Goal: Task Accomplishment & Management: Complete application form

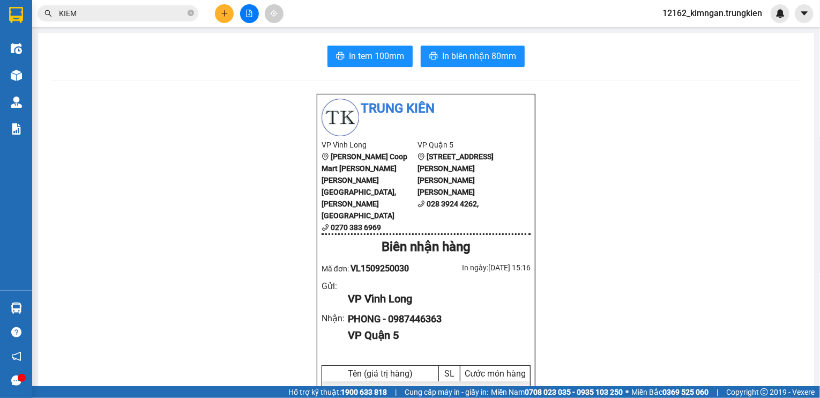
scroll to position [63, 0]
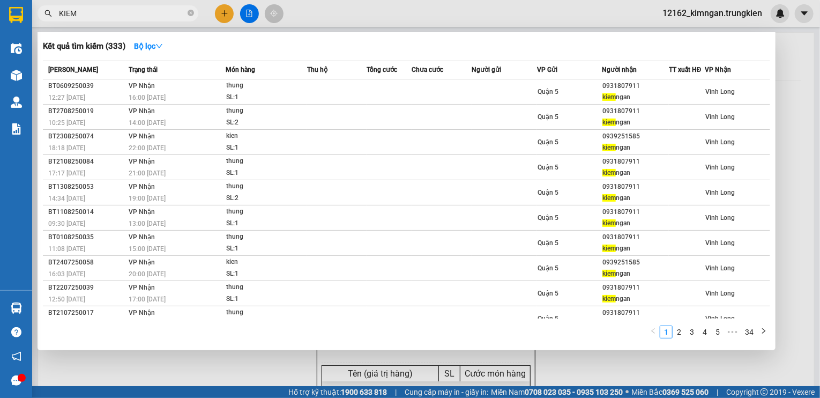
drag, startPoint x: 83, startPoint y: 16, endPoint x: -27, endPoint y: 21, distance: 109.4
click at [0, 21] on html "Kết quả [PERSON_NAME] ( 333 ) Bộ lọc Mã ĐH Trạng thái Món hàng Thu hộ [PERSON_N…" at bounding box center [410, 199] width 820 height 398
type input "CHAY"
click at [226, 15] on div at bounding box center [410, 199] width 820 height 398
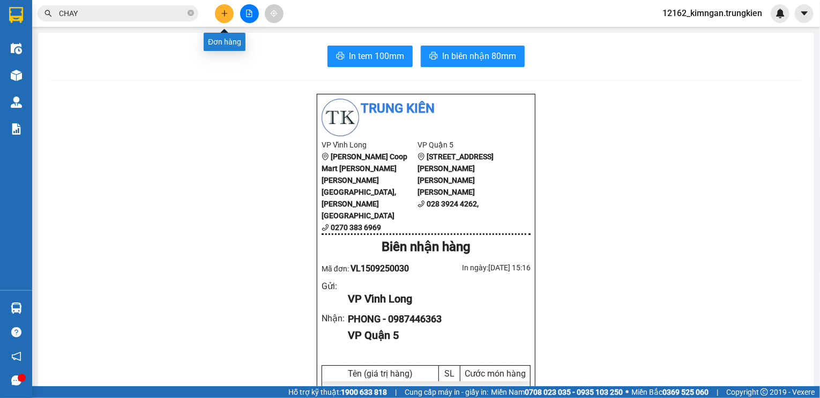
click at [224, 20] on button at bounding box center [224, 13] width 19 height 19
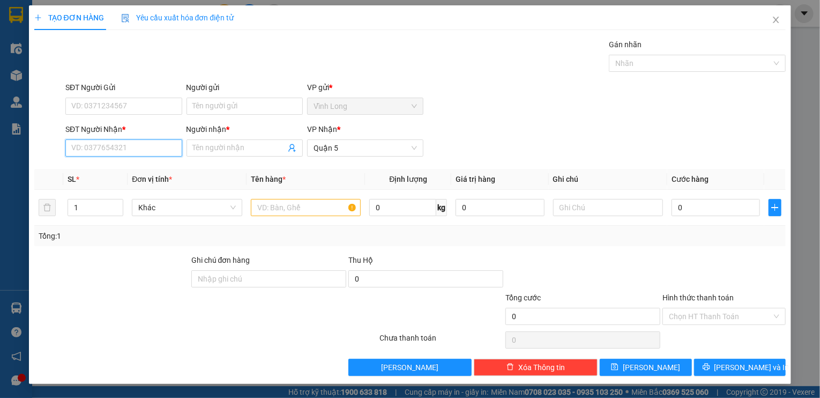
click at [146, 140] on input "SĐT Người Nhận *" at bounding box center [123, 147] width 116 height 17
click at [287, 201] on input "text" at bounding box center [306, 207] width 110 height 17
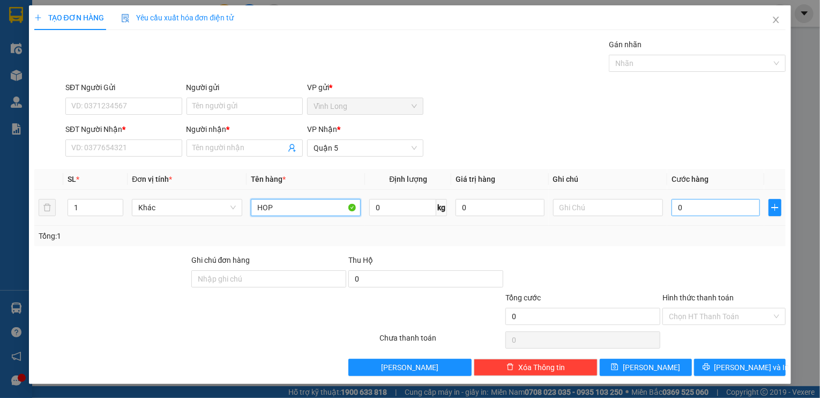
type input "HOP"
click at [690, 208] on input "0" at bounding box center [715, 207] width 88 height 17
type input "2"
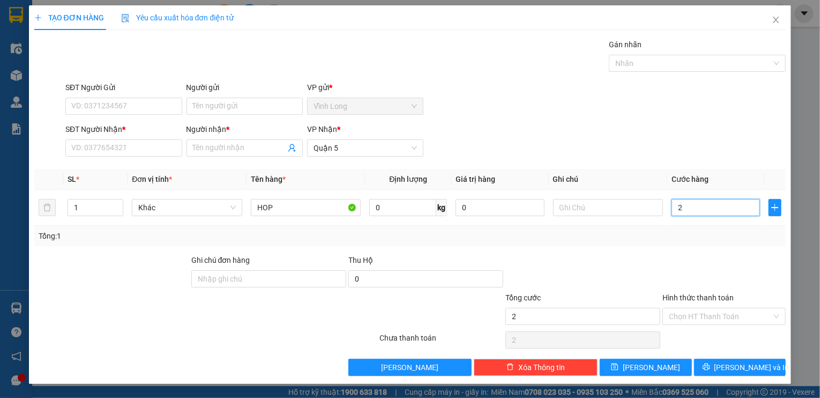
type input "20"
type input "20.000"
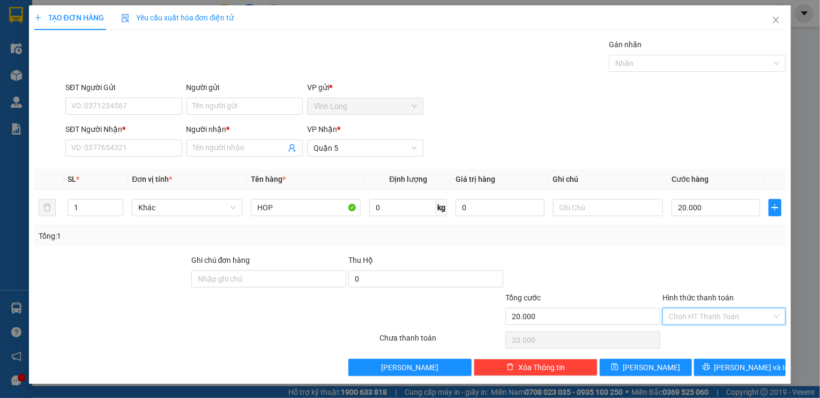
drag, startPoint x: 738, startPoint y: 311, endPoint x: 733, endPoint y: 330, distance: 19.2
click at [738, 313] on input "Hình thức thanh toán" at bounding box center [720, 316] width 103 height 16
click at [733, 334] on div "Tại văn phòng" at bounding box center [724, 337] width 111 height 12
type input "0"
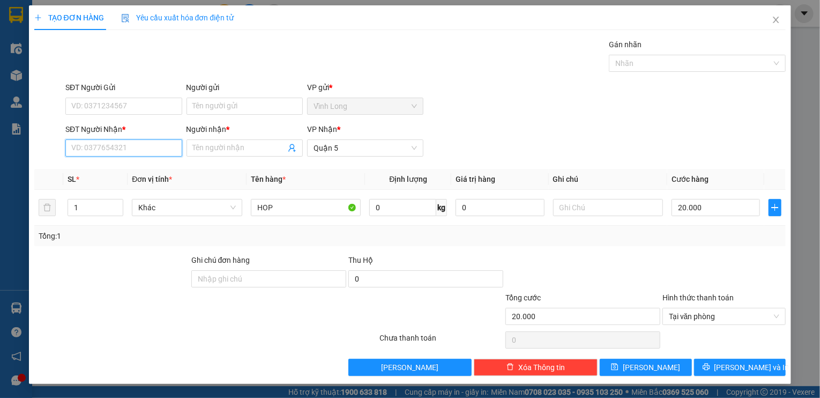
click at [108, 149] on input "SĐT Người Nhận *" at bounding box center [123, 147] width 116 height 17
type input "0918739242"
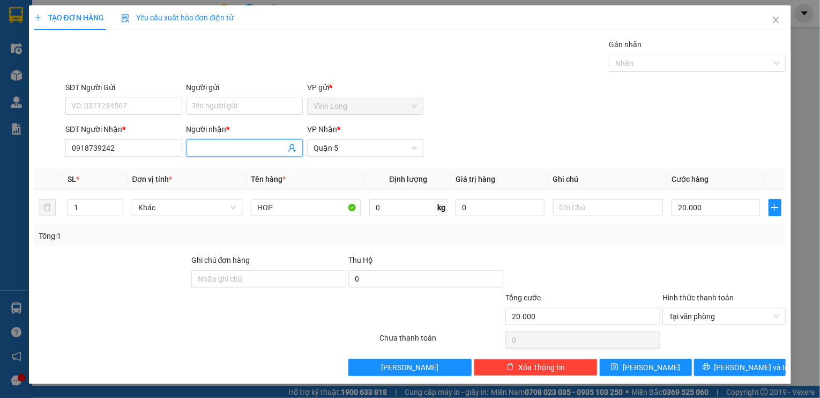
click at [242, 148] on input "Người nhận *" at bounding box center [239, 148] width 93 height 12
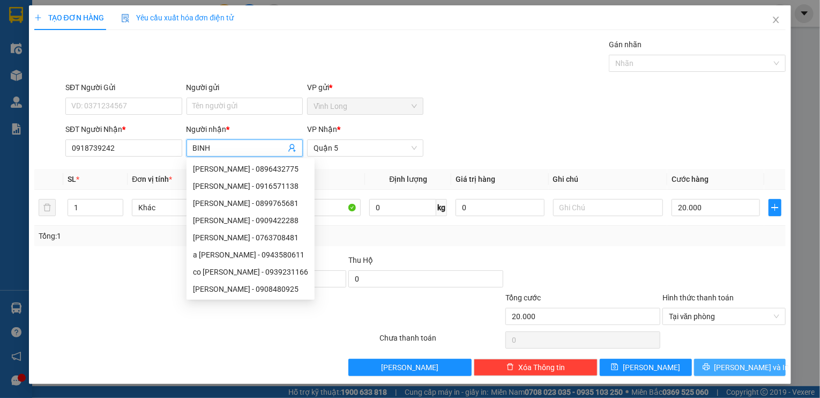
type input "BINH"
click at [743, 363] on span "[PERSON_NAME] và In" at bounding box center [751, 367] width 75 height 12
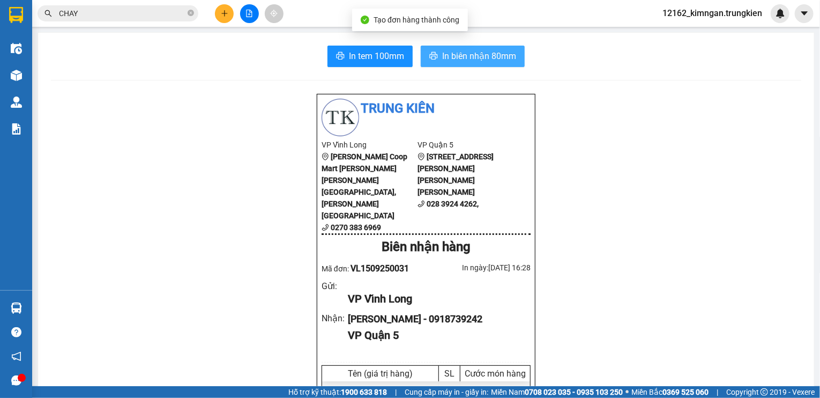
click at [461, 57] on span "In biên nhận 80mm" at bounding box center [479, 55] width 74 height 13
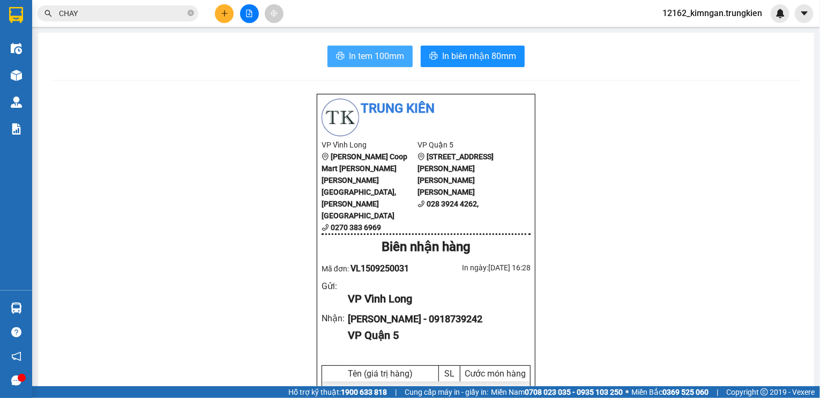
click at [379, 60] on span "In tem 100mm" at bounding box center [376, 55] width 55 height 13
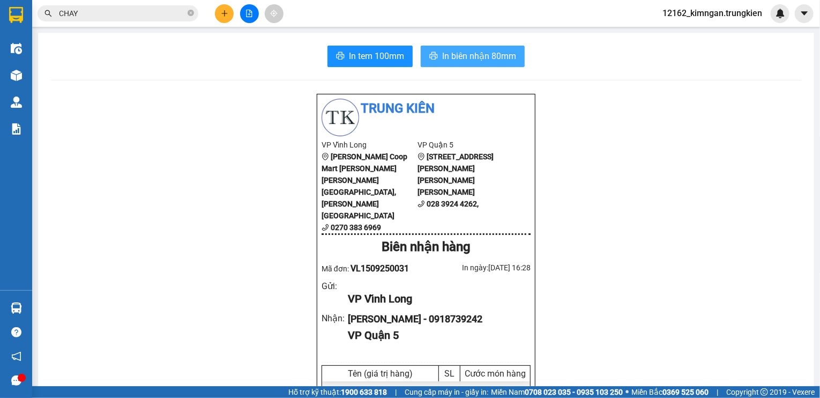
click at [498, 54] on span "In biên nhận 80mm" at bounding box center [479, 55] width 74 height 13
click at [223, 10] on icon "plus" at bounding box center [225, 14] width 8 height 8
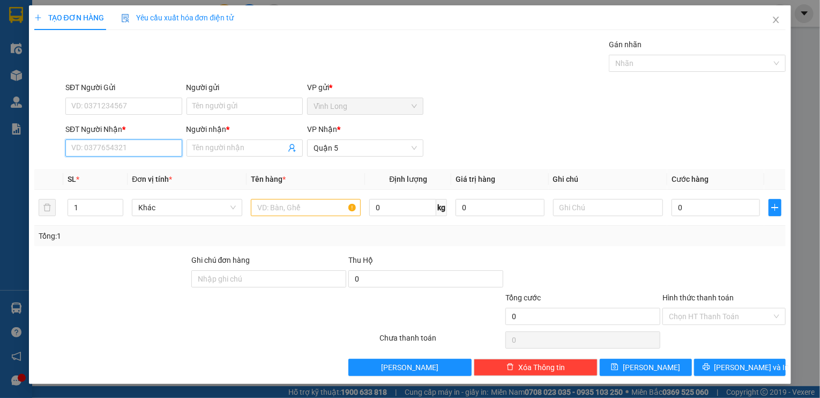
click at [109, 148] on input "SĐT Người Nhận *" at bounding box center [123, 147] width 116 height 17
click at [91, 146] on input "09025460880" at bounding box center [123, 147] width 116 height 17
type input "0902460880"
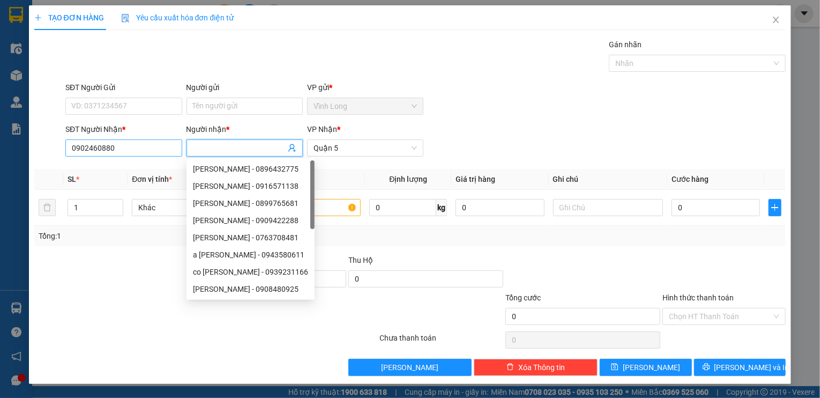
drag, startPoint x: 236, startPoint y: 146, endPoint x: 116, endPoint y: 151, distance: 120.1
click at [114, 166] on div "Transit Pickup Surcharge Ids Transit Deliver Surcharge Ids Transit Deliver Surc…" at bounding box center [410, 207] width 752 height 337
click at [118, 148] on input "0902460880" at bounding box center [123, 147] width 116 height 17
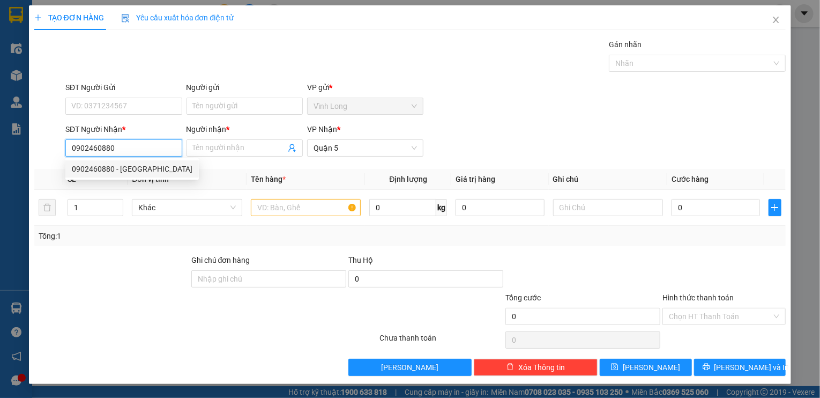
click at [129, 166] on div "0902460880 - [GEOGRAPHIC_DATA]" at bounding box center [132, 169] width 121 height 12
type input "phuong"
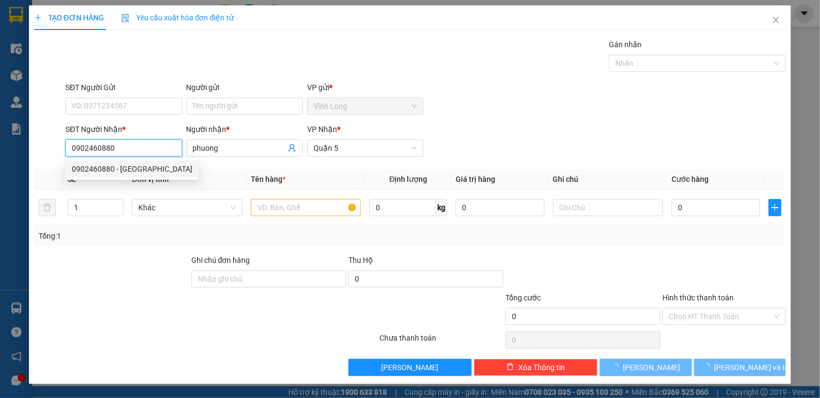
type input "30.000"
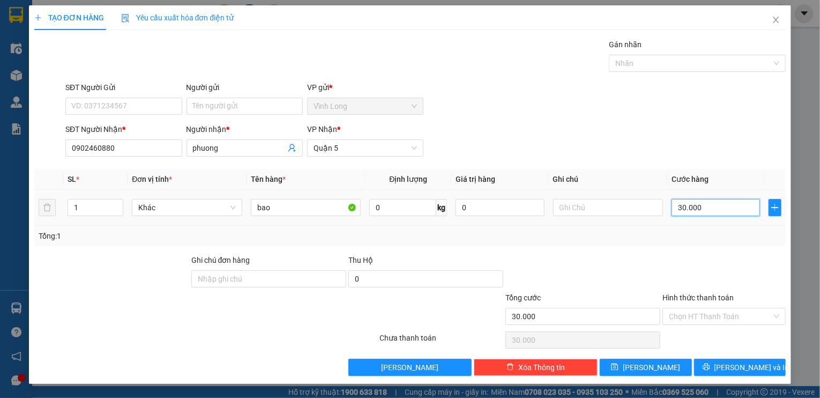
click at [729, 201] on input "30.000" at bounding box center [715, 207] width 88 height 17
type input "2"
type input "20"
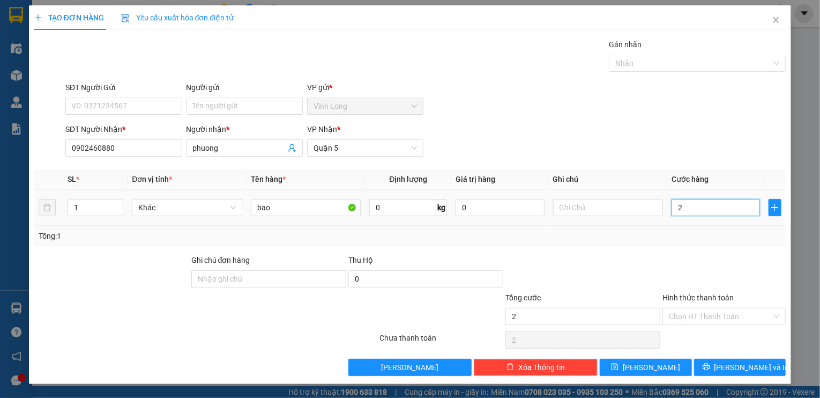
type input "20"
type input "20.000"
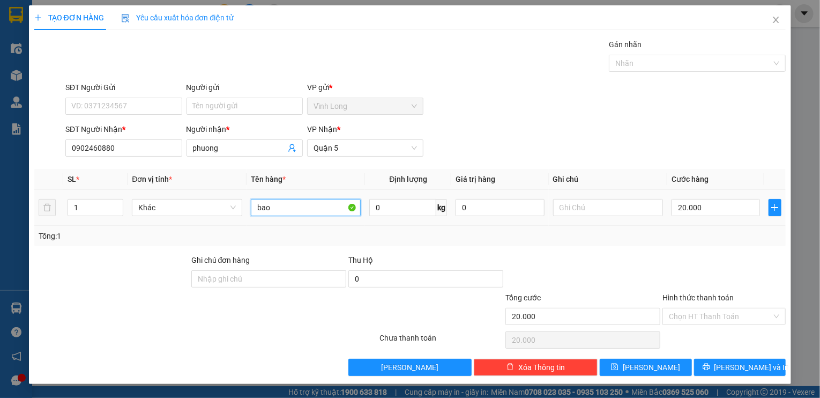
drag, startPoint x: 281, startPoint y: 211, endPoint x: 234, endPoint y: 215, distance: 47.4
click at [234, 215] on tr "1 [PERSON_NAME] 0 kg 0 20.000" at bounding box center [410, 208] width 752 height 36
type input "GOI MAU DEN"
drag, startPoint x: 730, startPoint y: 311, endPoint x: 722, endPoint y: 341, distance: 30.5
click at [725, 316] on input "Hình thức thanh toán" at bounding box center [720, 316] width 103 height 16
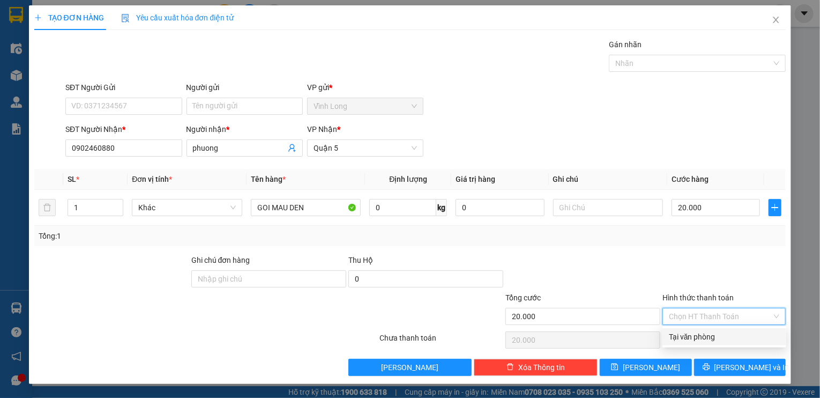
drag, startPoint x: 727, startPoint y: 335, endPoint x: 730, endPoint y: 342, distance: 8.4
click at [727, 335] on div "Tại văn phòng" at bounding box center [724, 337] width 111 height 12
type input "0"
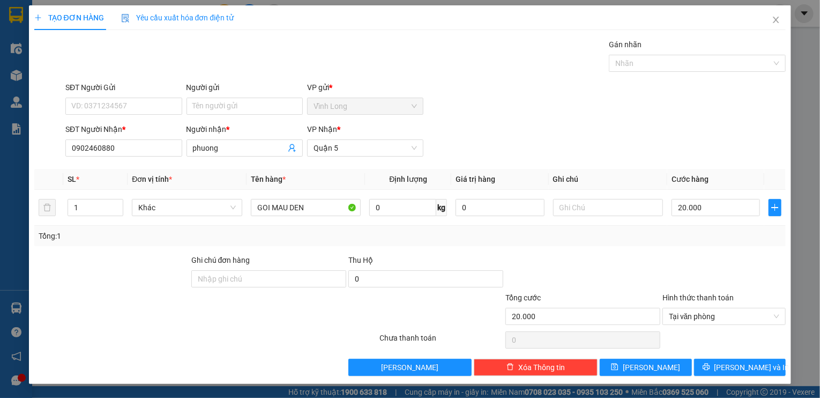
click at [742, 353] on div "Transit Pickup Surcharge Ids Transit Deliver Surcharge Ids Transit Deliver Surc…" at bounding box center [410, 207] width 752 height 337
click at [733, 361] on span "[PERSON_NAME] và In" at bounding box center [751, 367] width 75 height 12
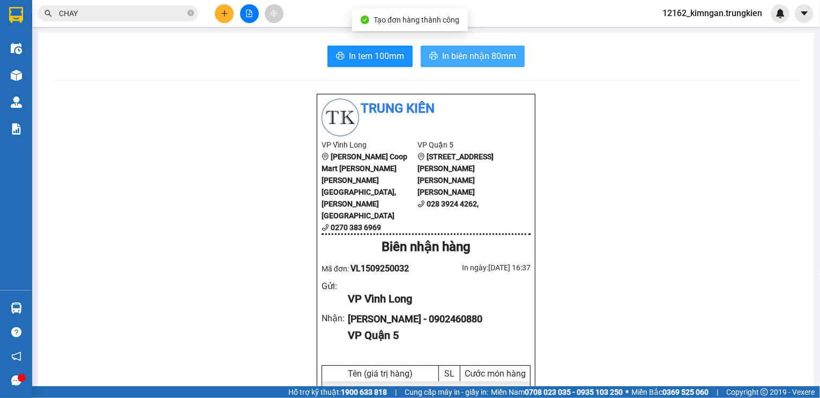
click at [459, 64] on button "In biên nhận 80mm" at bounding box center [473, 56] width 104 height 21
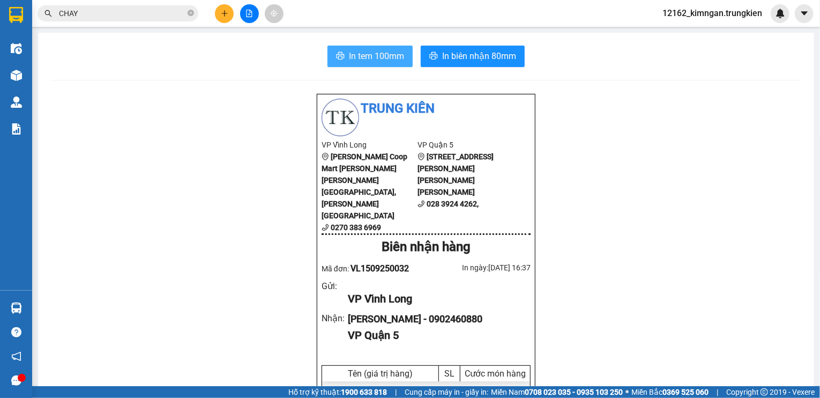
click at [396, 56] on span "In tem 100mm" at bounding box center [376, 55] width 55 height 13
drag, startPoint x: 521, startPoint y: 336, endPoint x: 223, endPoint y: 20, distance: 434.4
click at [223, 20] on button at bounding box center [224, 13] width 19 height 19
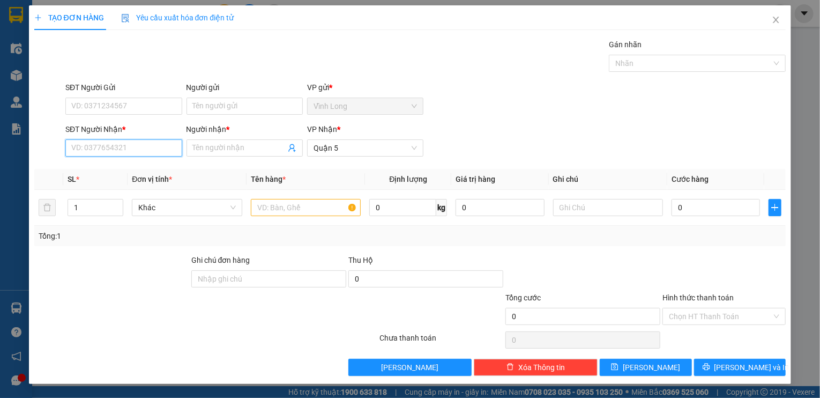
click at [150, 144] on input "SĐT Người Nhận *" at bounding box center [123, 147] width 116 height 17
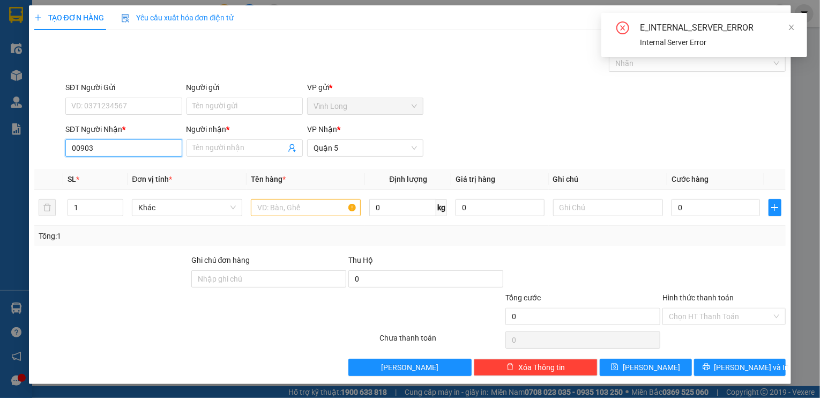
click at [77, 145] on input "00903" at bounding box center [123, 147] width 116 height 17
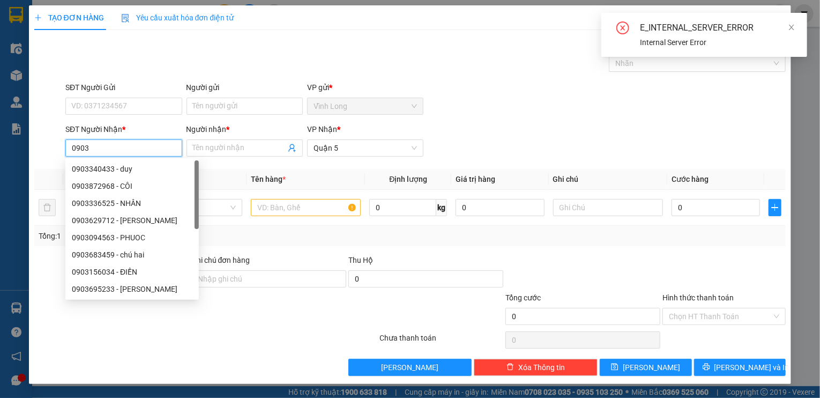
click at [128, 145] on input "0903" at bounding box center [123, 147] width 116 height 17
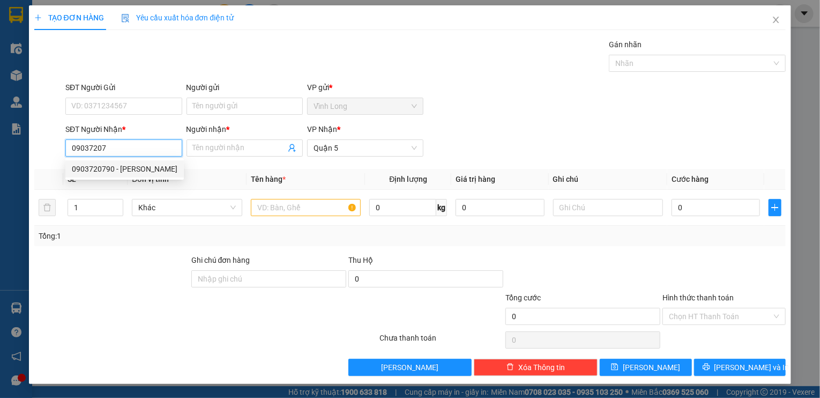
click at [115, 167] on div "0903720790 - [PERSON_NAME]" at bounding box center [125, 169] width 106 height 12
type input "0903720790"
type input "GIANG"
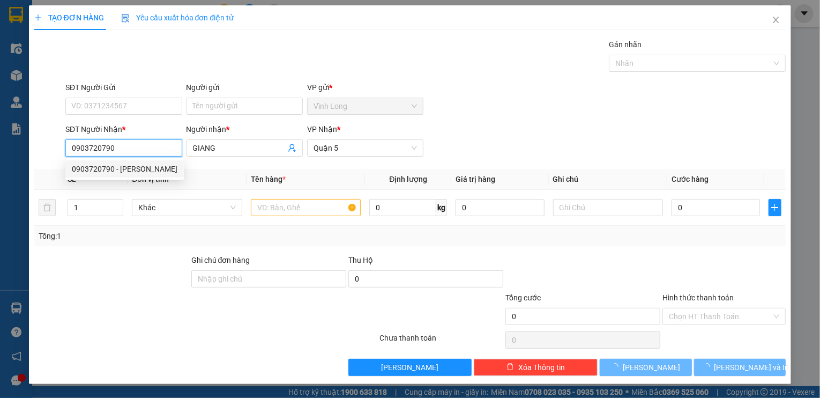
type input "20.000"
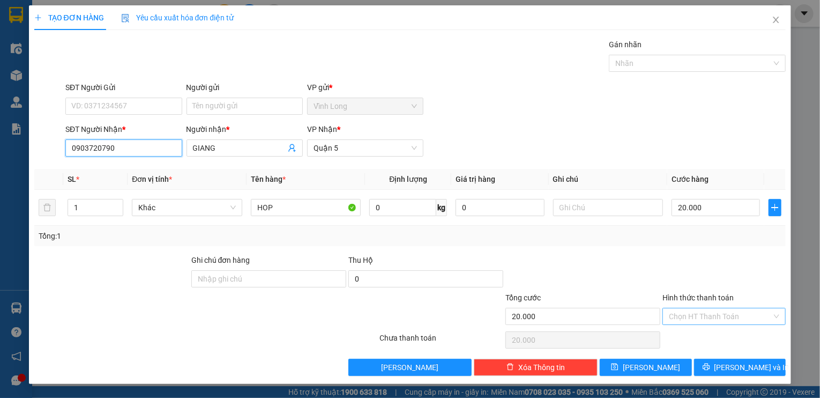
type input "0903720790"
click at [733, 320] on input "Hình thức thanh toán" at bounding box center [720, 316] width 103 height 16
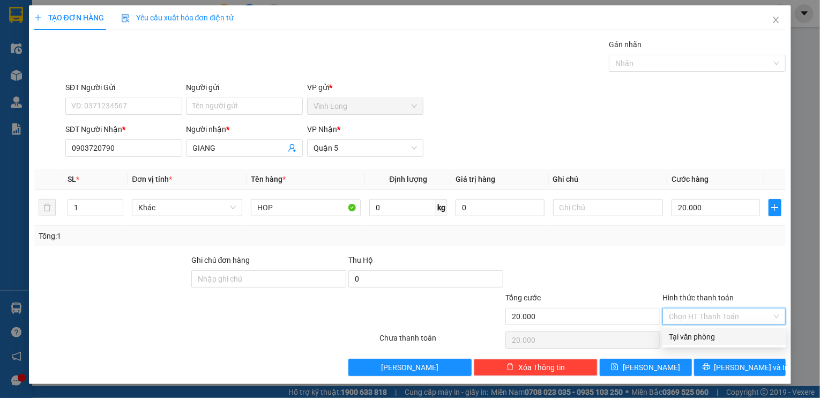
click at [724, 338] on div "Tại văn phòng" at bounding box center [724, 337] width 111 height 12
type input "0"
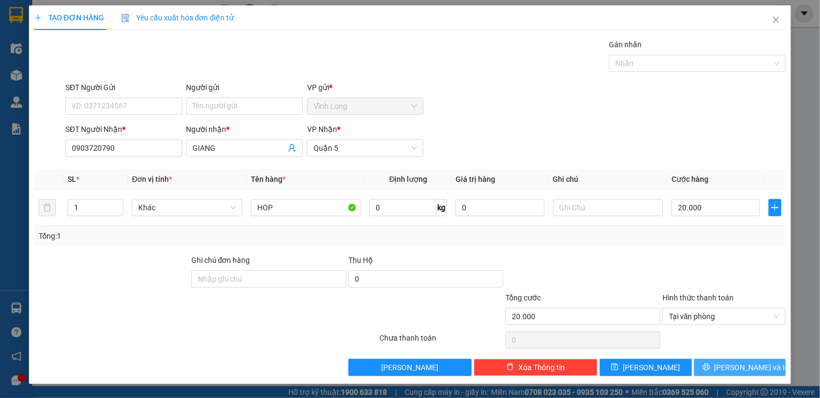
click at [729, 366] on button "[PERSON_NAME] và In" at bounding box center [740, 366] width 92 height 17
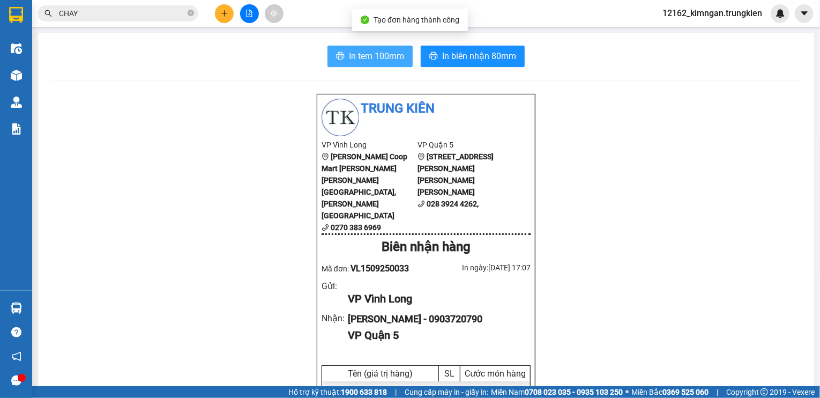
click at [380, 52] on span "In tem 100mm" at bounding box center [376, 55] width 55 height 13
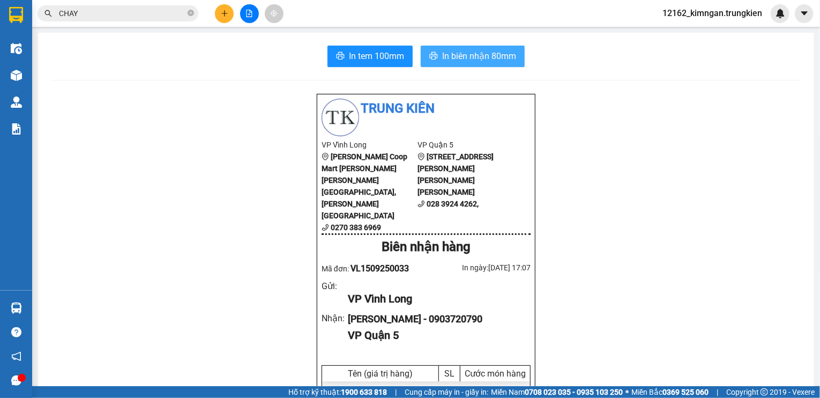
click at [465, 65] on button "In biên nhận 80mm" at bounding box center [473, 56] width 104 height 21
click at [191, 16] on icon "close-circle" at bounding box center [191, 13] width 6 height 6
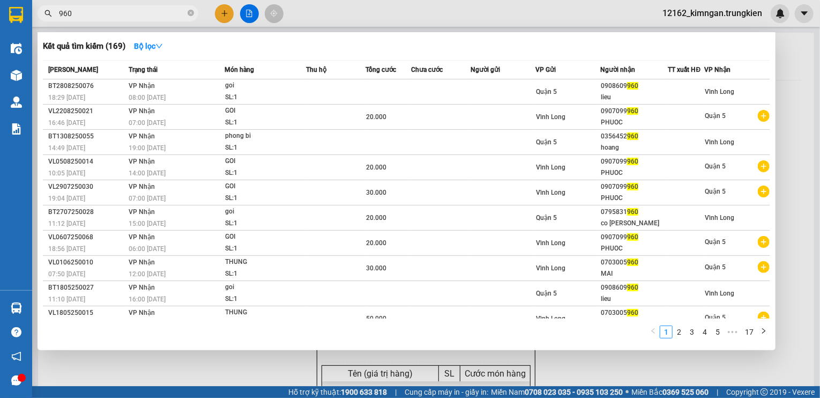
type input "960"
click at [223, 17] on div at bounding box center [410, 199] width 820 height 398
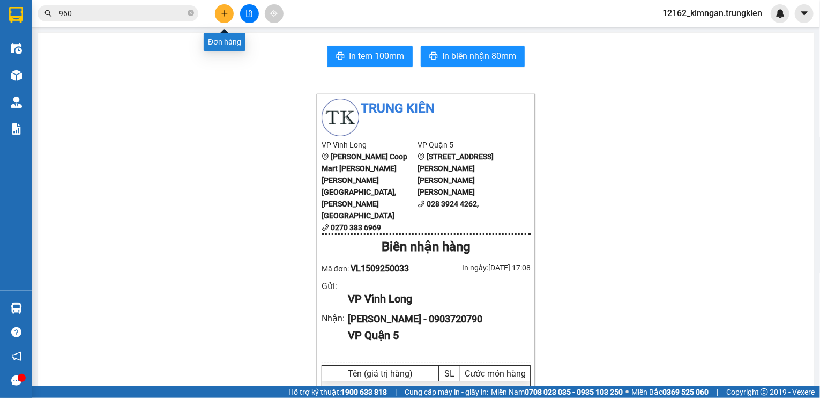
click at [223, 17] on icon "plus" at bounding box center [225, 14] width 8 height 8
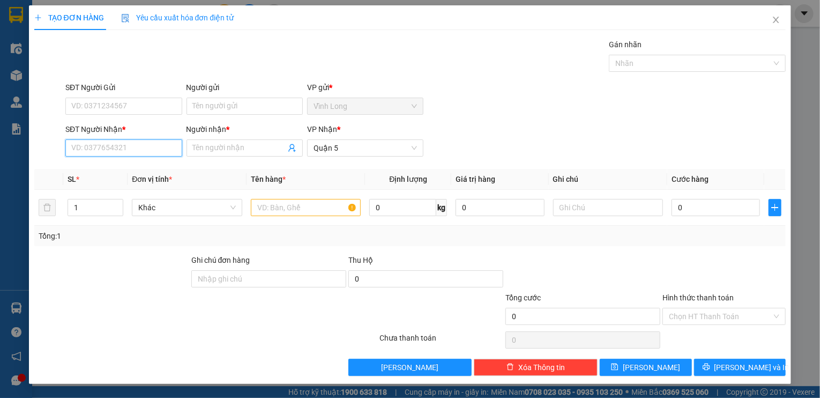
click at [114, 151] on input "SĐT Người Nhận *" at bounding box center [123, 147] width 116 height 17
click at [153, 179] on span "Đơn vị tính *" at bounding box center [152, 179] width 40 height 9
click at [121, 148] on input "787" at bounding box center [123, 147] width 116 height 17
click at [104, 174] on div "0948478787 - tuyền" at bounding box center [123, 169] width 103 height 12
type input "0948478787"
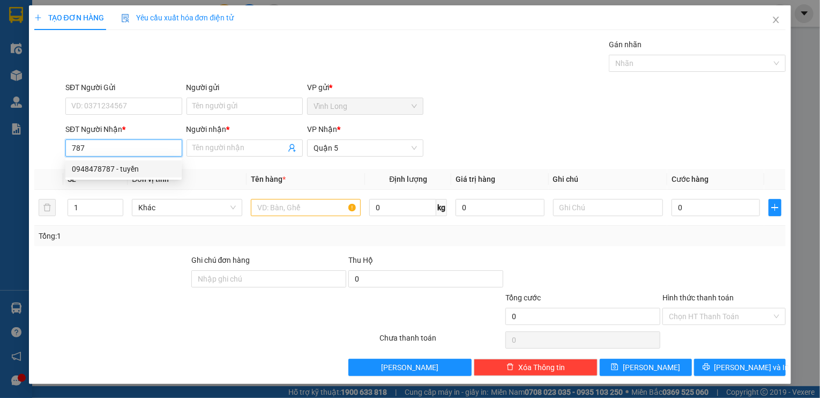
type input "tuyền"
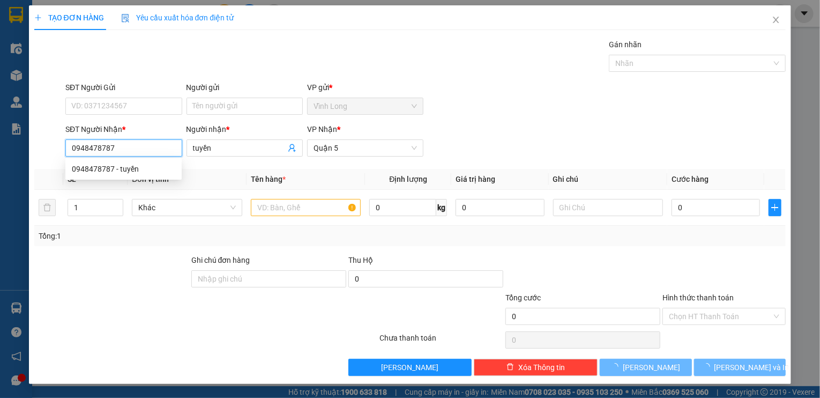
type input "100.000"
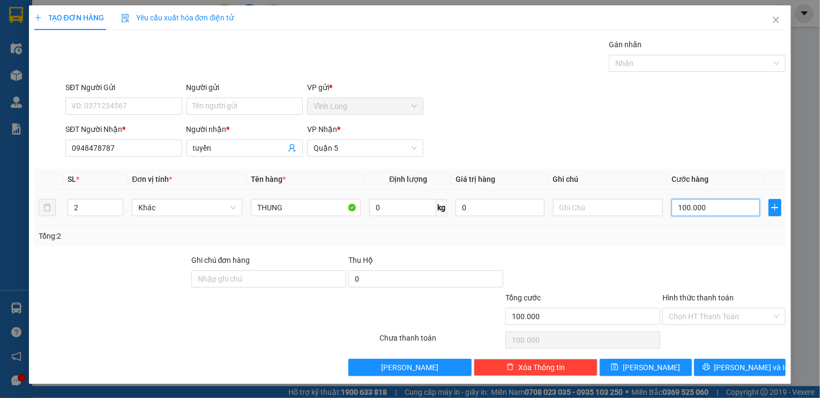
click at [716, 204] on input "100.000" at bounding box center [715, 207] width 88 height 17
type input "5"
type input "50"
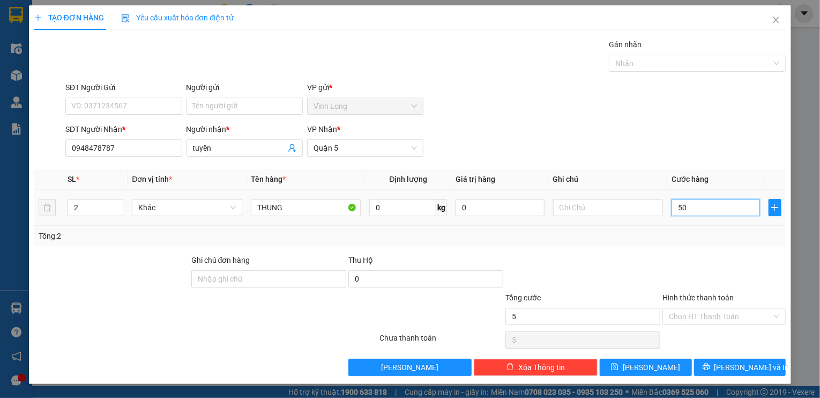
type input "50"
type input "50.000"
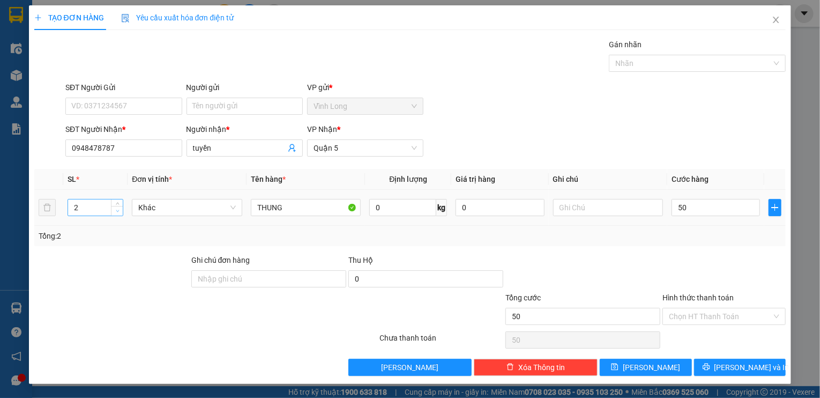
type input "50.000"
click at [117, 212] on icon "down" at bounding box center [118, 211] width 4 height 4
type input "1"
click at [118, 211] on icon "down" at bounding box center [118, 211] width 4 height 4
click at [719, 318] on input "Hình thức thanh toán" at bounding box center [720, 316] width 103 height 16
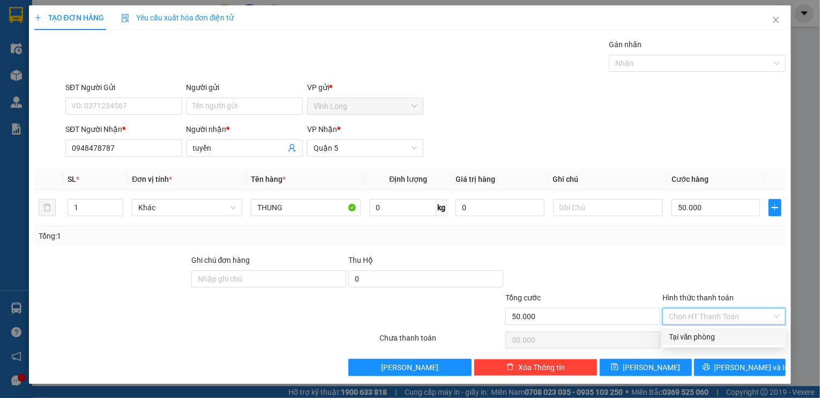
click at [712, 340] on div "Tại văn phòng" at bounding box center [724, 337] width 111 height 12
type input "0"
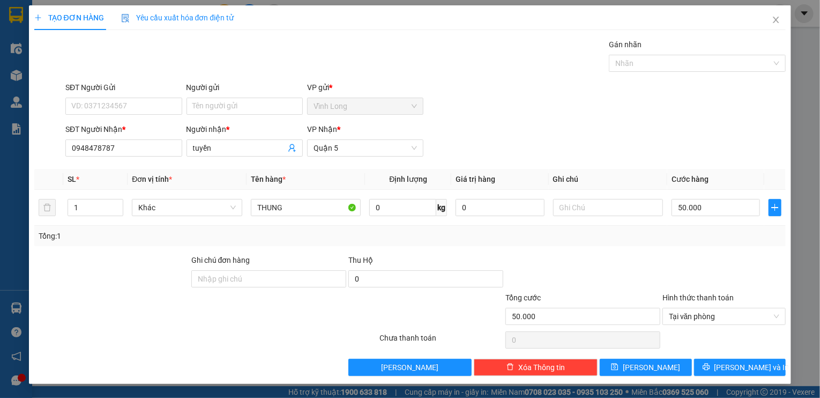
click at [720, 355] on div "Transit Pickup Surcharge Ids Transit Deliver Surcharge Ids Transit Deliver Surc…" at bounding box center [410, 207] width 752 height 337
click at [717, 366] on button "[PERSON_NAME] và In" at bounding box center [740, 366] width 92 height 17
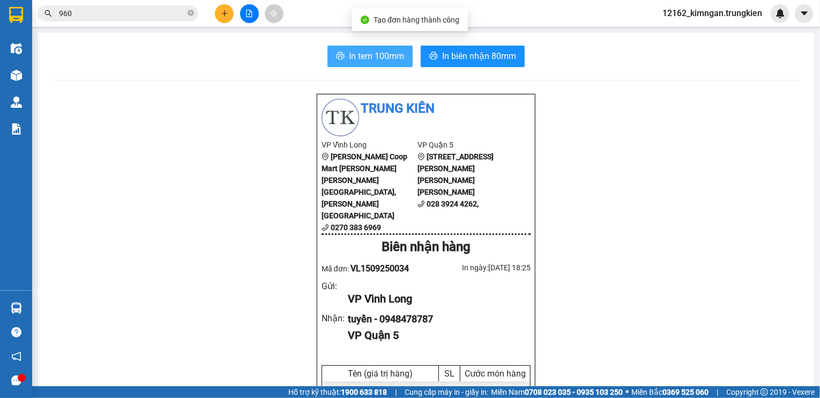
click at [400, 63] on button "In tem 100mm" at bounding box center [369, 56] width 85 height 21
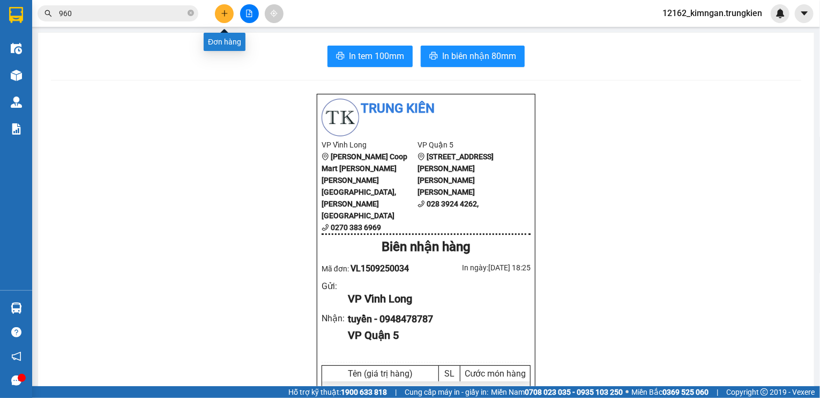
click at [229, 9] on button at bounding box center [224, 13] width 19 height 19
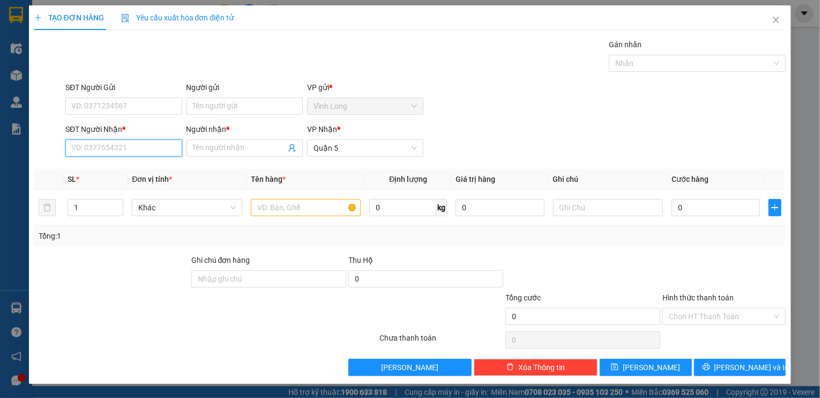
click at [118, 150] on input "SĐT Người Nhận *" at bounding box center [123, 147] width 116 height 17
click at [131, 169] on div "0976892272 - DAT" at bounding box center [125, 169] width 106 height 12
type input "0976892272"
type input "DAT"
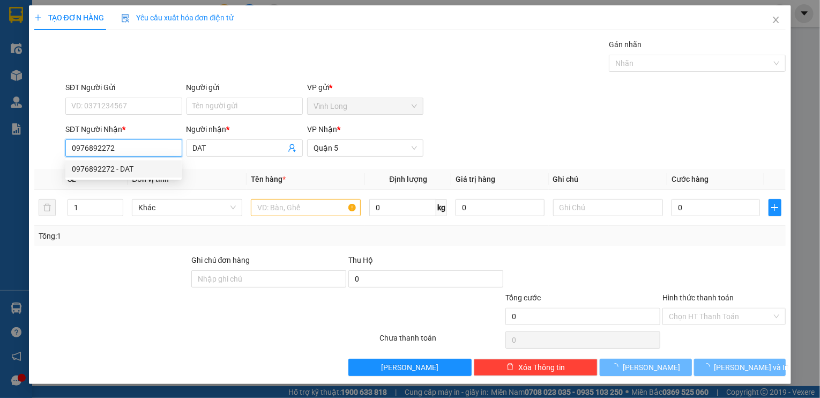
type input "120.000"
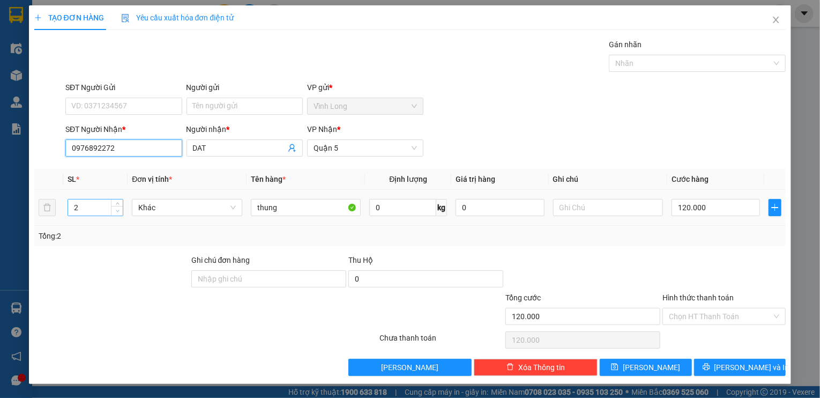
type input "0976892272"
type input "1"
click at [116, 210] on icon "down" at bounding box center [117, 211] width 3 height 2
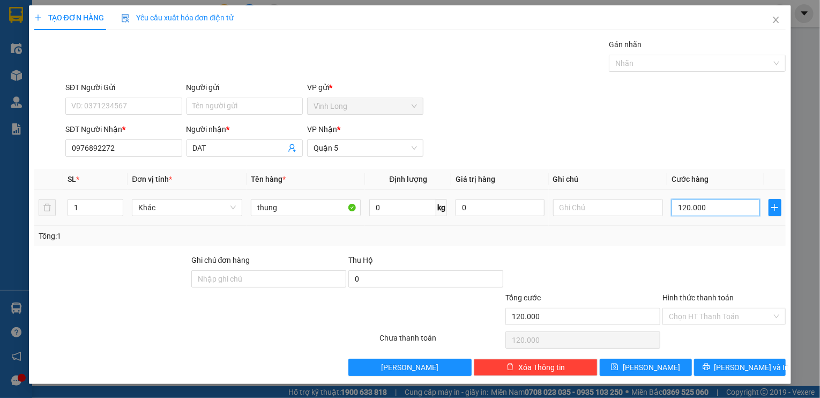
click at [712, 204] on input "120.000" at bounding box center [715, 207] width 88 height 17
type input "7"
type input "70"
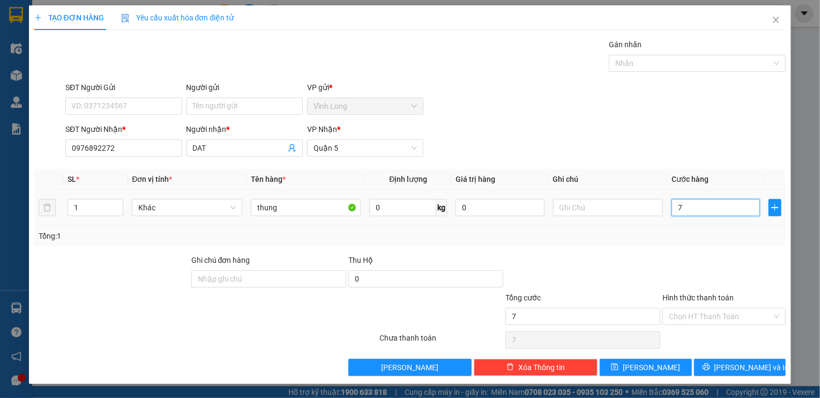
type input "70"
type input "7"
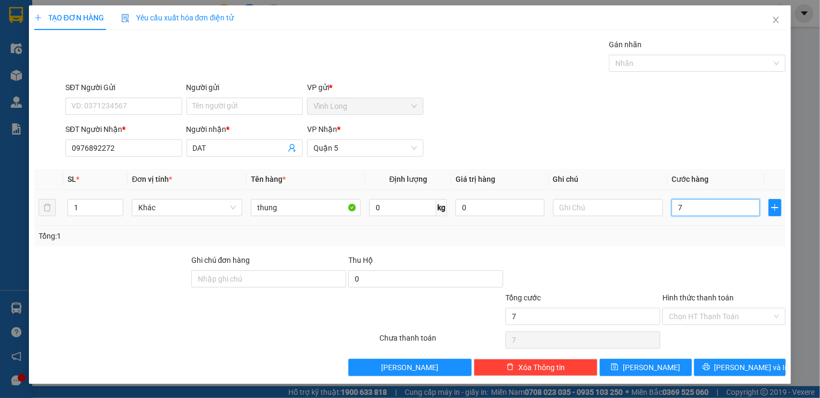
type input "78"
type input "780"
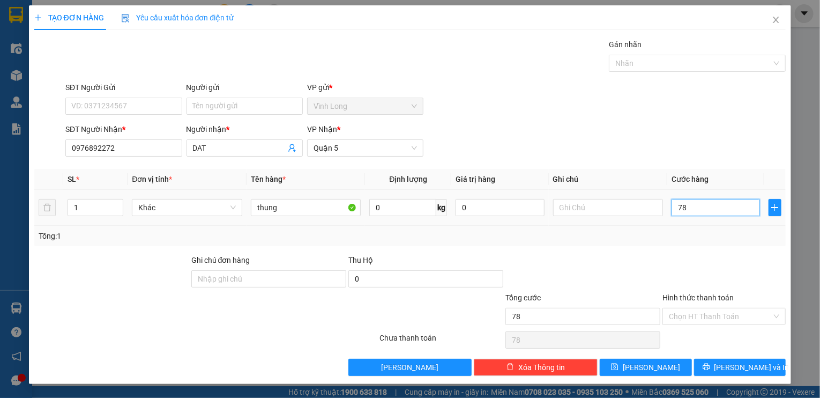
type input "780"
type input "78"
type input "7"
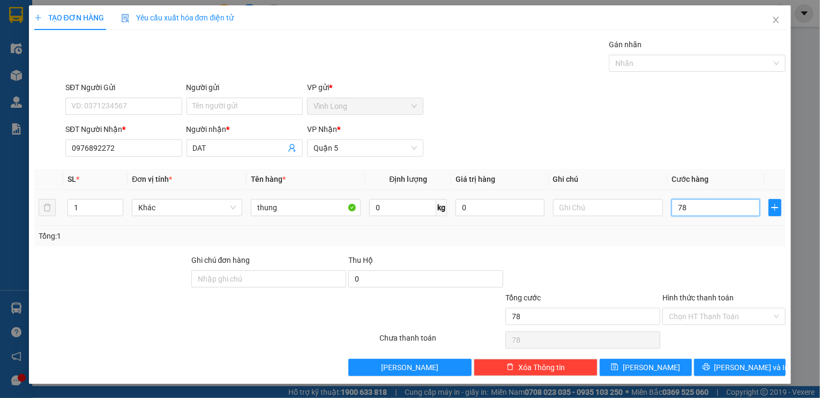
type input "7"
type input "0"
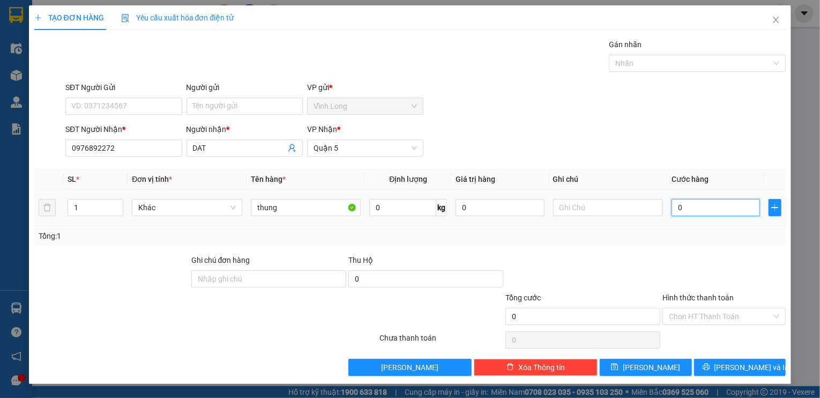
type input "8"
type input "08"
type input "80"
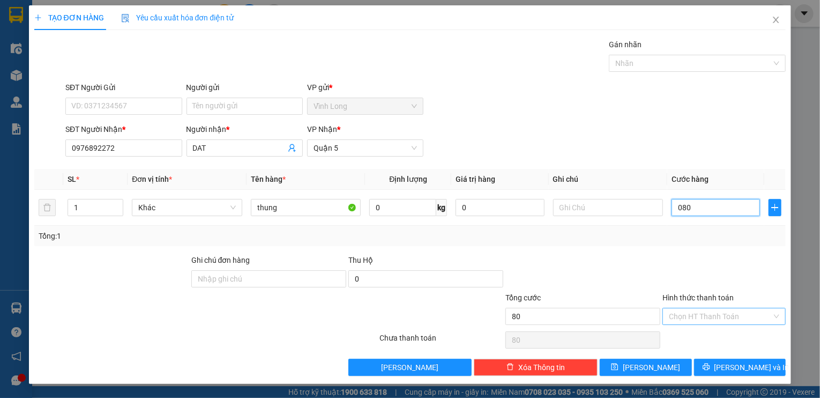
type input "080"
type input "80.000"
click at [64, 264] on div "Transit Pickup Surcharge Ids Transit Deliver Surcharge Ids Transit Deliver Surc…" at bounding box center [410, 207] width 752 height 337
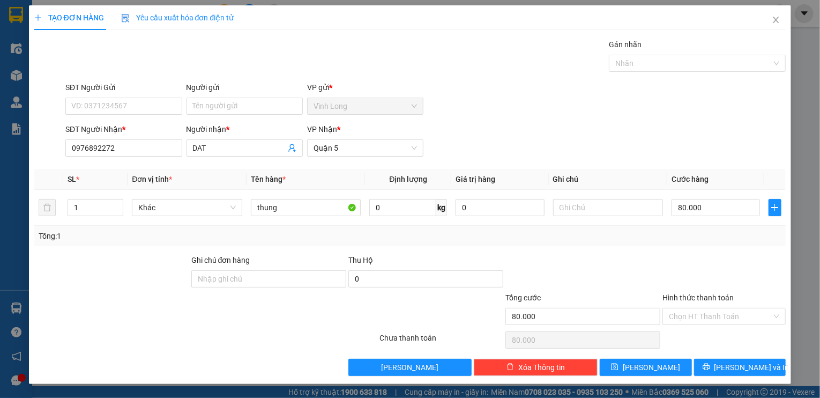
drag, startPoint x: 174, startPoint y: 300, endPoint x: 371, endPoint y: 300, distance: 197.2
click at [174, 300] on div at bounding box center [143, 310] width 220 height 38
drag, startPoint x: 717, startPoint y: 311, endPoint x: 714, endPoint y: 322, distance: 11.2
click at [716, 313] on input "Hình thức thanh toán" at bounding box center [720, 316] width 103 height 16
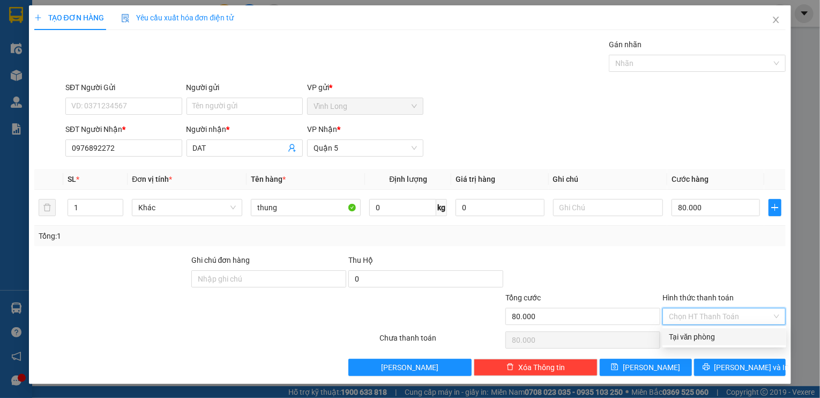
click at [707, 333] on div "Tại văn phòng" at bounding box center [724, 337] width 111 height 12
type input "0"
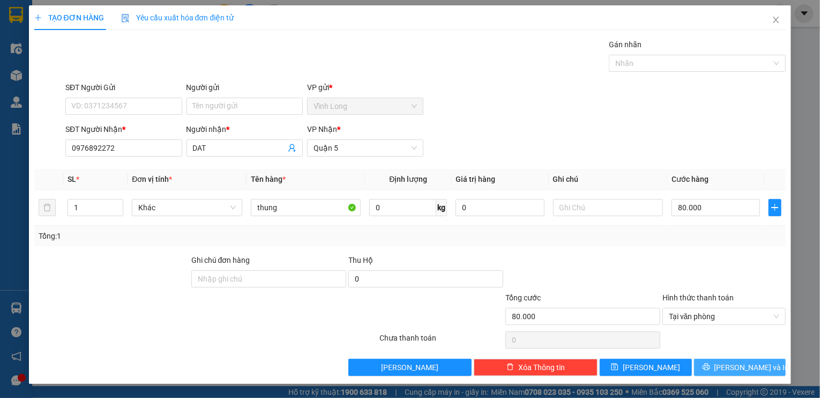
click at [746, 363] on span "[PERSON_NAME] và In" at bounding box center [751, 367] width 75 height 12
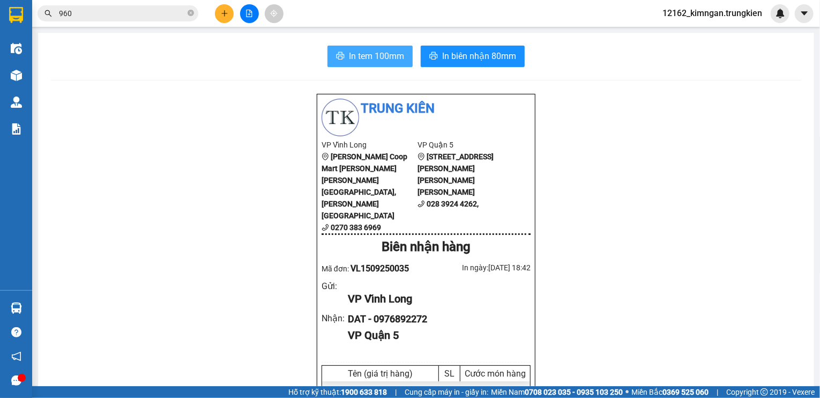
click at [392, 60] on span "In tem 100mm" at bounding box center [376, 55] width 55 height 13
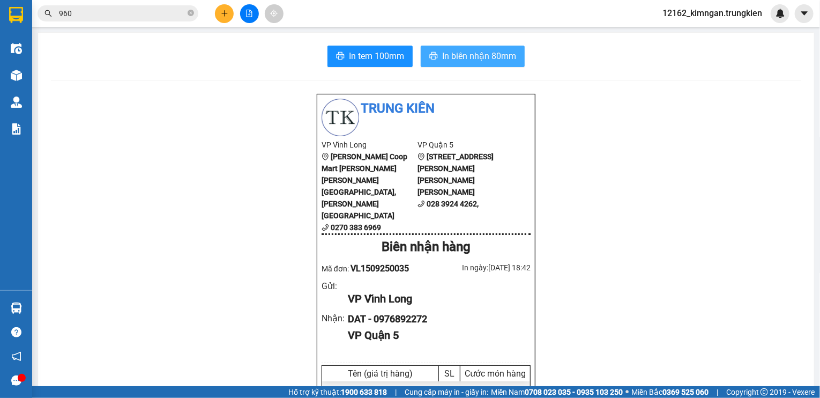
click at [489, 55] on span "In biên nhận 80mm" at bounding box center [479, 55] width 74 height 13
click at [221, 9] on button at bounding box center [224, 13] width 19 height 19
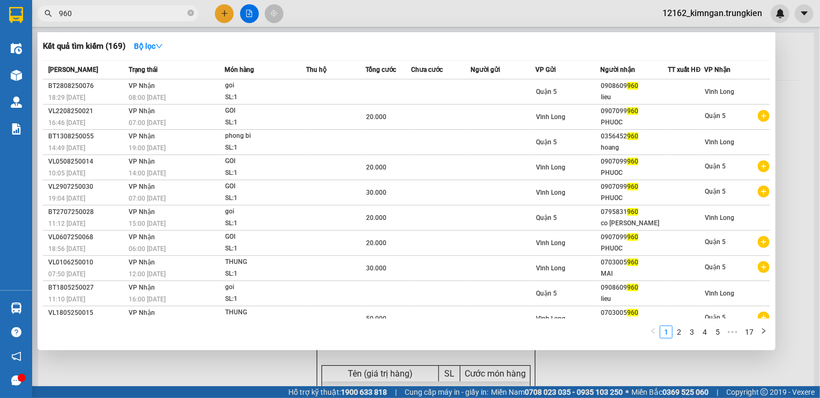
drag, startPoint x: 105, startPoint y: 9, endPoint x: 133, endPoint y: 16, distance: 28.7
click at [106, 10] on input "960" at bounding box center [122, 14] width 126 height 12
click at [193, 15] on icon "close-circle" at bounding box center [191, 13] width 6 height 6
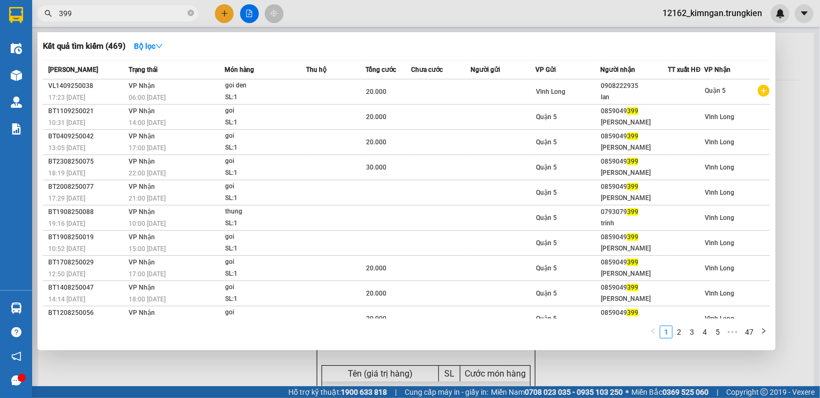
type input "399"
click at [223, 9] on div at bounding box center [410, 199] width 820 height 398
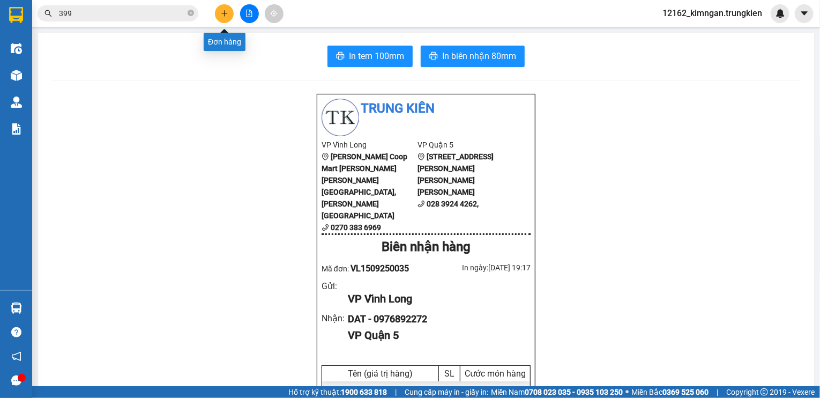
click at [221, 20] on button at bounding box center [224, 13] width 19 height 19
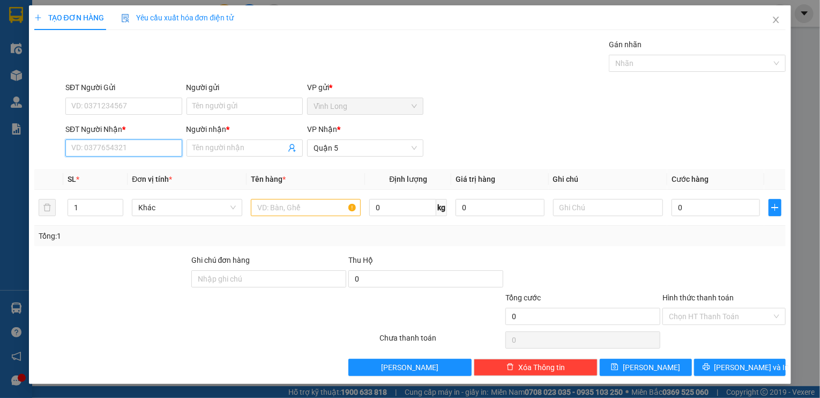
click at [149, 154] on input "SĐT Người Nhận *" at bounding box center [123, 147] width 116 height 17
click at [219, 141] on span at bounding box center [244, 147] width 116 height 17
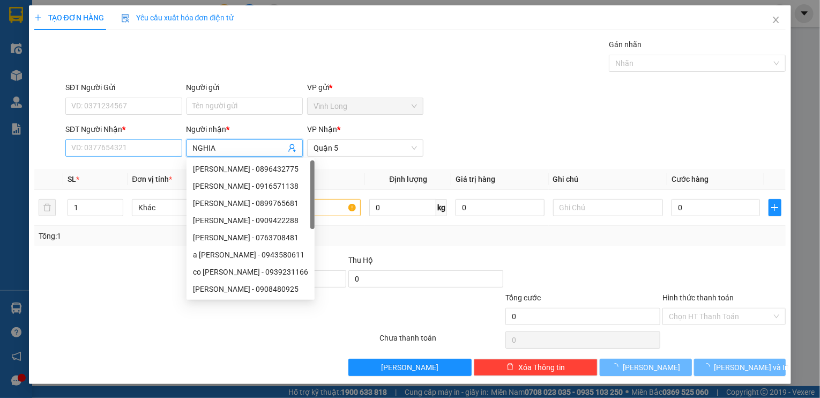
type input "NGHIA"
click at [151, 148] on input "SĐT Người Nhận *" at bounding box center [123, 147] width 116 height 17
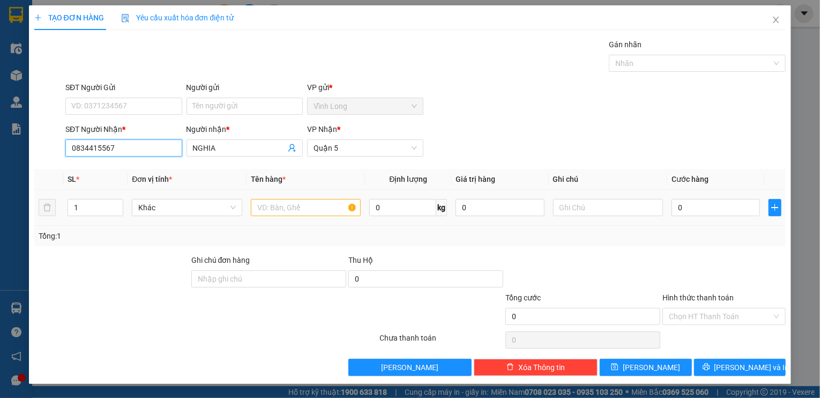
type input "0834415567"
click at [294, 206] on input "text" at bounding box center [306, 207] width 110 height 17
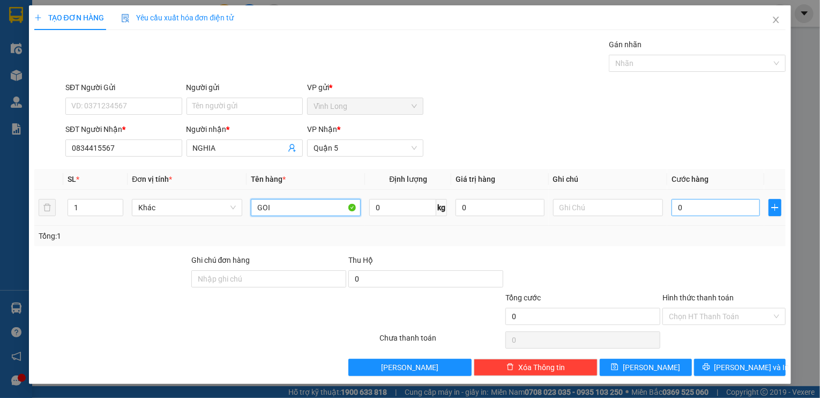
type input "GOI"
click at [739, 204] on input "0" at bounding box center [715, 207] width 88 height 17
type input "2"
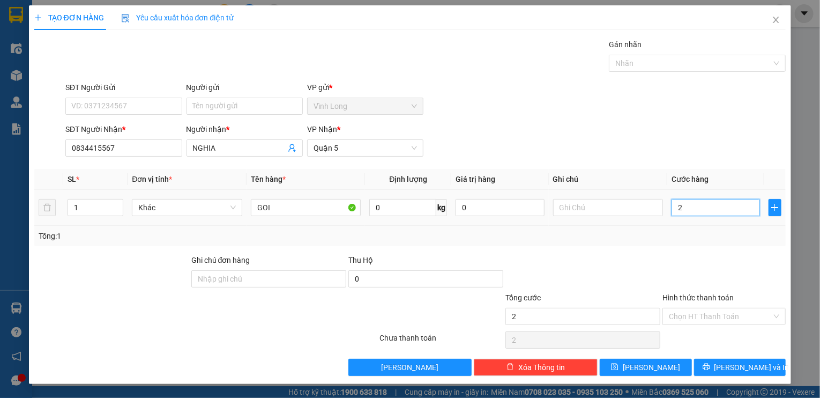
type input "20"
click at [730, 318] on input "Hình thức thanh toán" at bounding box center [720, 316] width 103 height 16
type input "20.000"
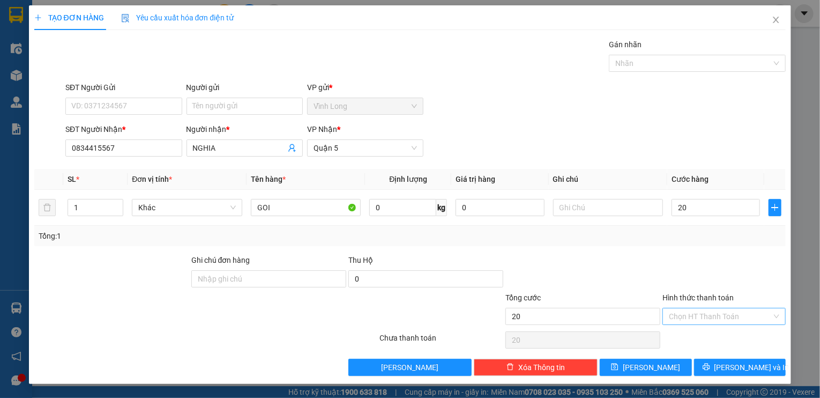
type input "20.000"
click at [729, 319] on input "Hình thức thanh toán" at bounding box center [720, 316] width 103 height 16
click at [724, 336] on div "Tại văn phòng" at bounding box center [724, 337] width 111 height 12
type input "0"
click at [718, 365] on button "[PERSON_NAME] và In" at bounding box center [740, 366] width 92 height 17
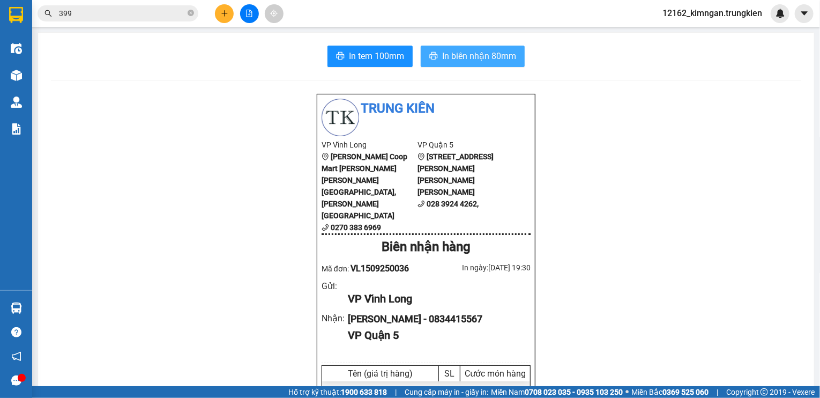
click at [504, 63] on button "In biên nhận 80mm" at bounding box center [473, 56] width 104 height 21
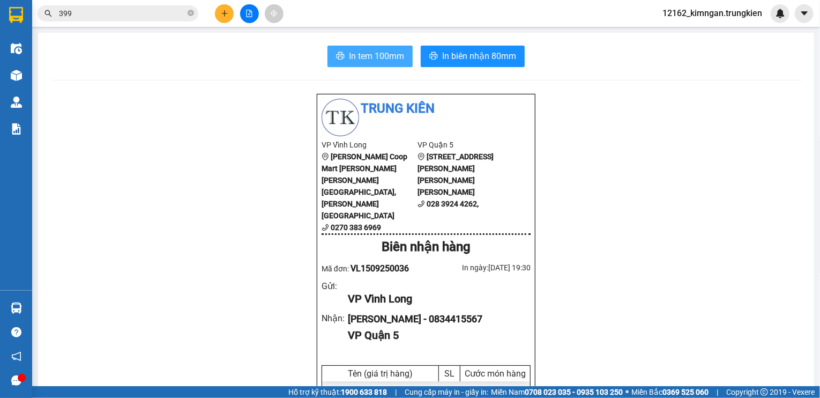
click at [403, 53] on button "In tem 100mm" at bounding box center [369, 56] width 85 height 21
click at [229, 15] on button at bounding box center [224, 13] width 19 height 19
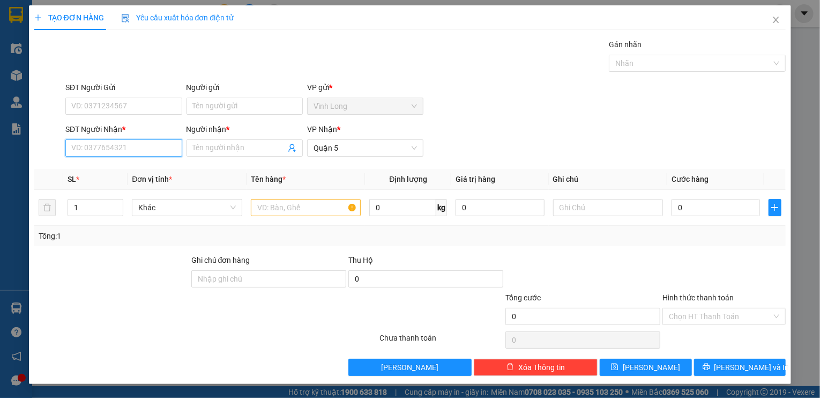
click at [110, 146] on input "SĐT Người Nhận *" at bounding box center [123, 147] width 116 height 17
type input "535"
click at [140, 170] on div "0908877535 - hoàng" at bounding box center [123, 169] width 103 height 12
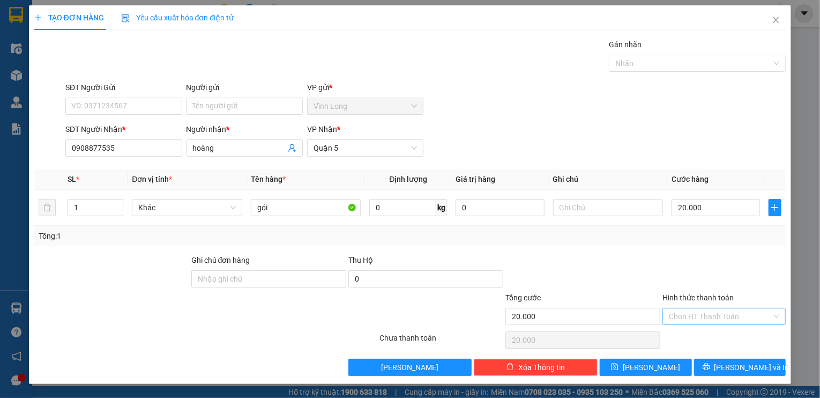
click at [702, 320] on input "Hình thức thanh toán" at bounding box center [720, 316] width 103 height 16
click at [696, 336] on div "Tại văn phòng" at bounding box center [724, 337] width 111 height 12
click at [735, 361] on span "[PERSON_NAME] và In" at bounding box center [751, 367] width 75 height 12
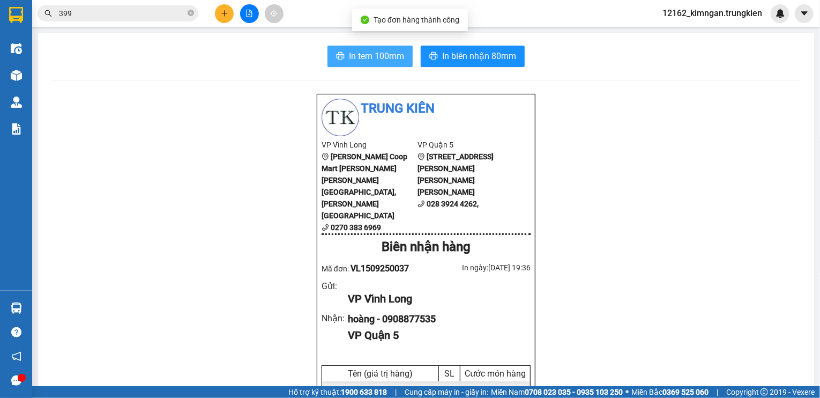
click at [338, 46] on button "In tem 100mm" at bounding box center [369, 56] width 85 height 21
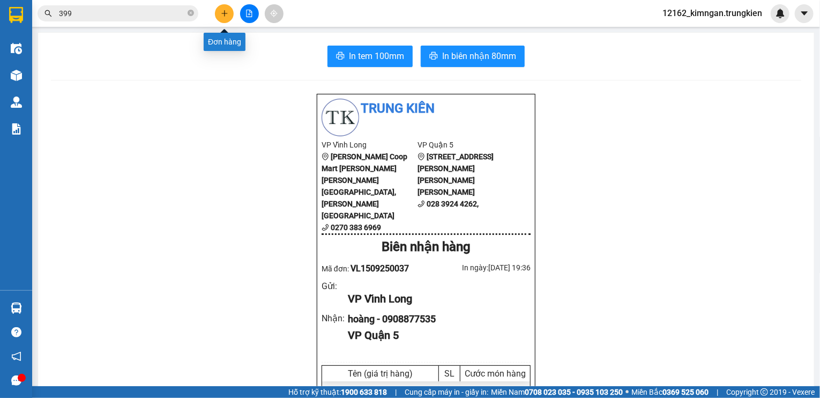
click at [226, 13] on icon "plus" at bounding box center [225, 14] width 8 height 8
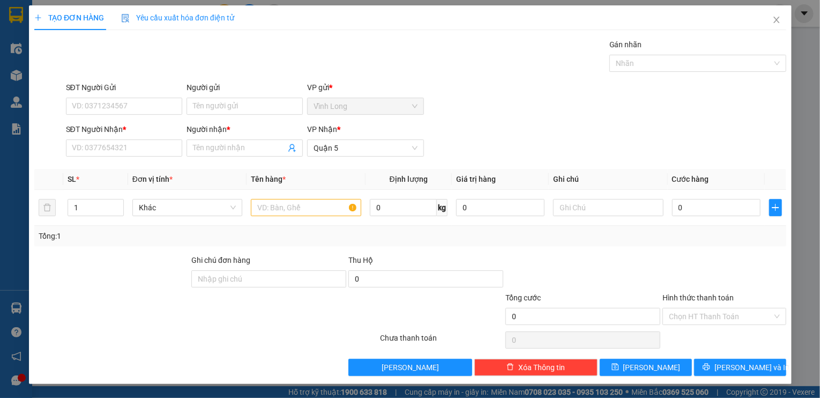
click at [226, 13] on span "Yêu cầu xuất hóa đơn điện tử" at bounding box center [177, 17] width 113 height 9
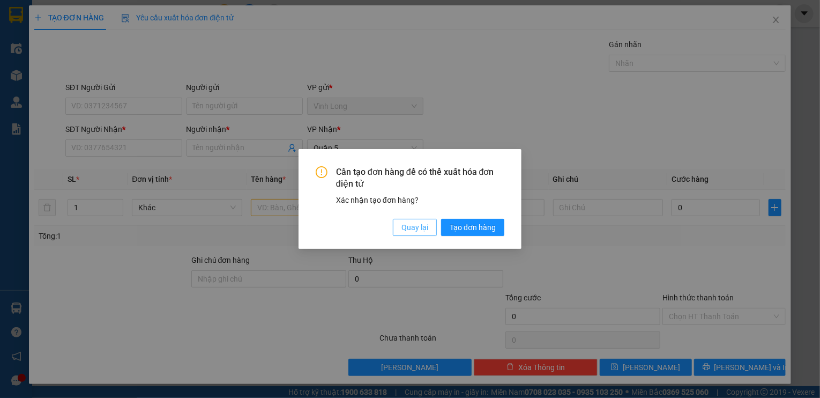
click at [426, 233] on span "Quay lại" at bounding box center [414, 227] width 27 height 12
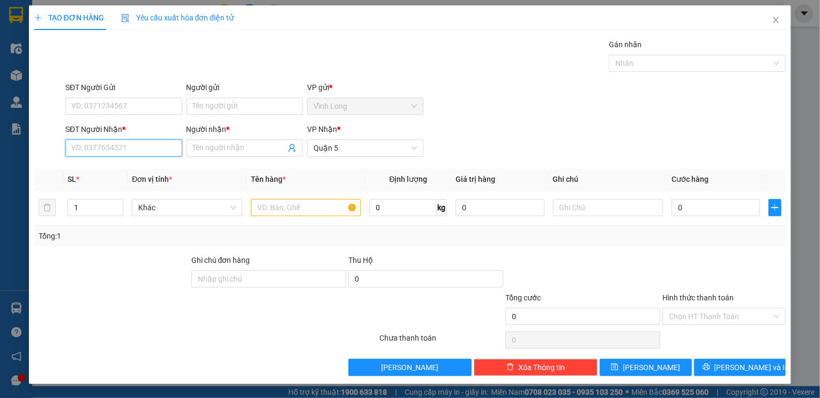
click at [109, 146] on input "SĐT Người Nhận *" at bounding box center [123, 147] width 116 height 17
click at [96, 188] on div "0706684612 - ha" at bounding box center [123, 186] width 103 height 12
type input "0706684612"
type input "ha"
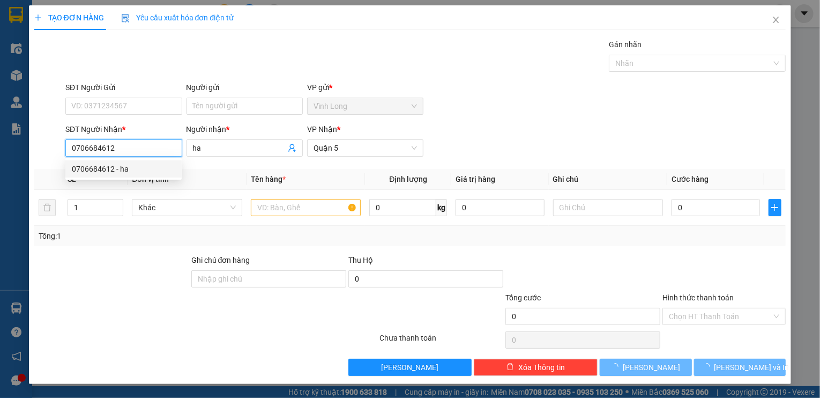
type input "30.000"
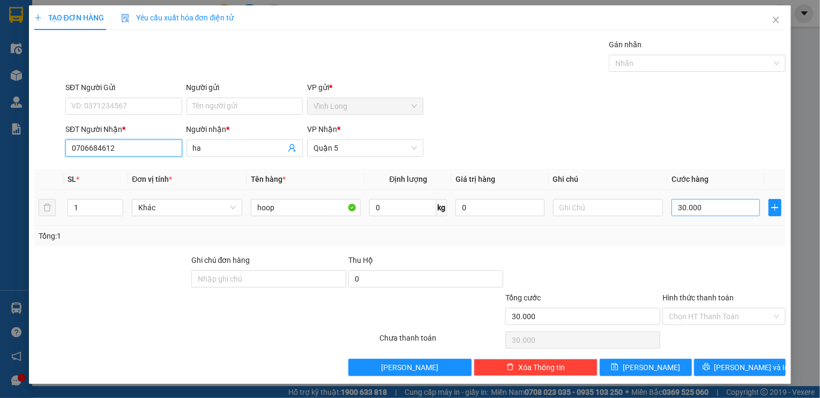
type input "0706684612"
click at [680, 207] on input "30.000" at bounding box center [715, 207] width 88 height 17
type input "2"
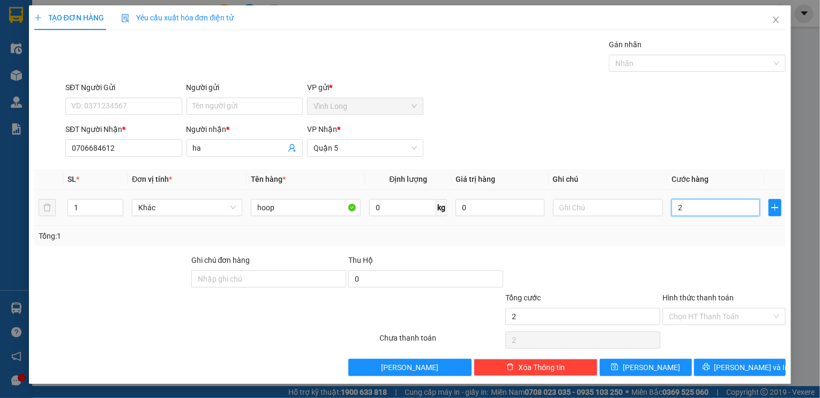
type input "20"
type input "20.000"
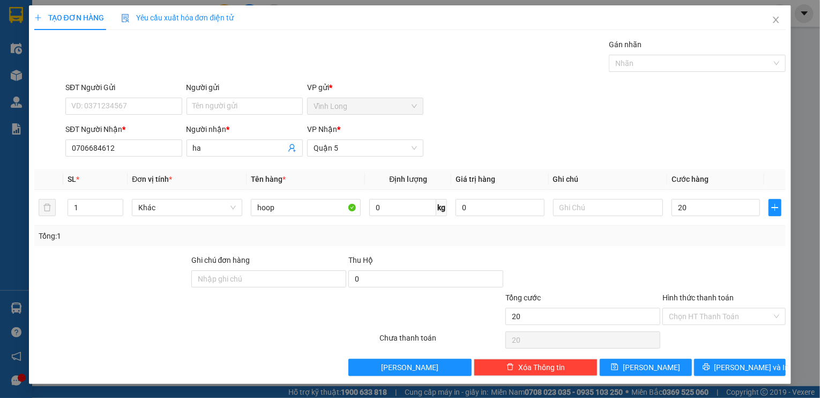
type input "20.000"
click at [740, 319] on input "Hình thức thanh toán" at bounding box center [720, 316] width 103 height 16
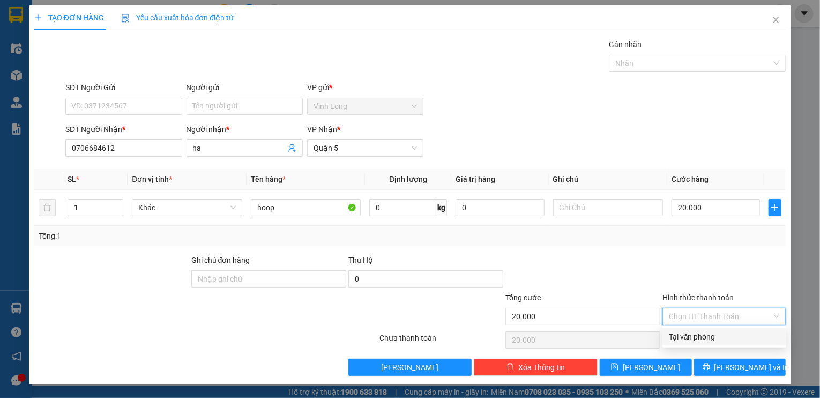
click at [734, 335] on div "Tại văn phòng" at bounding box center [724, 337] width 111 height 12
type input "0"
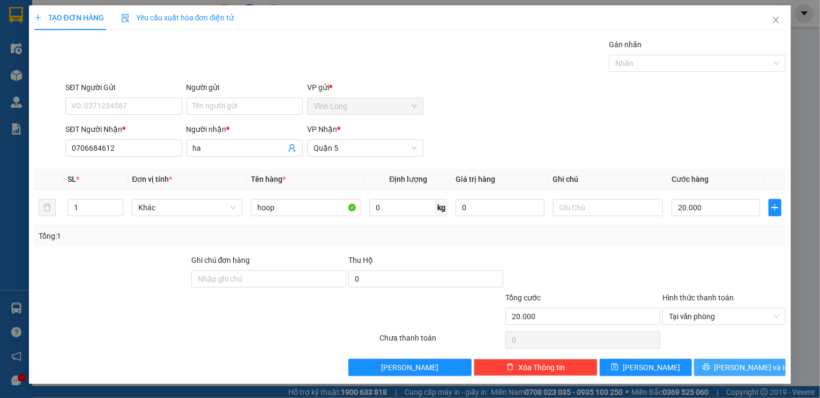
click at [728, 364] on button "[PERSON_NAME] và In" at bounding box center [740, 366] width 92 height 17
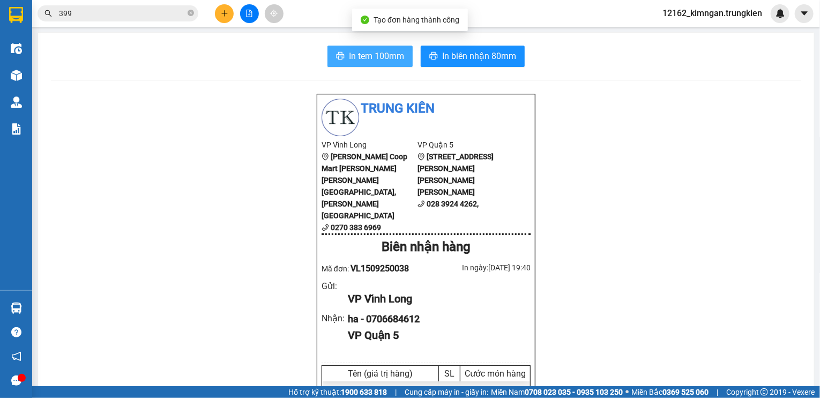
click at [367, 50] on span "In tem 100mm" at bounding box center [376, 55] width 55 height 13
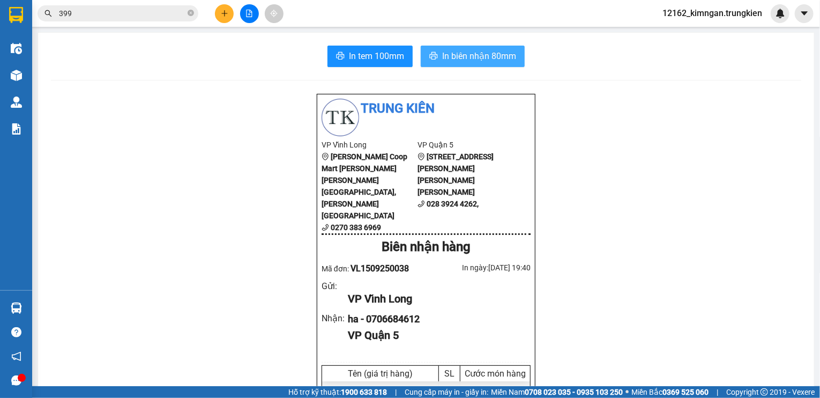
click at [481, 63] on span "In biên nhận 80mm" at bounding box center [479, 55] width 74 height 13
click at [223, 16] on icon "plus" at bounding box center [225, 14] width 8 height 8
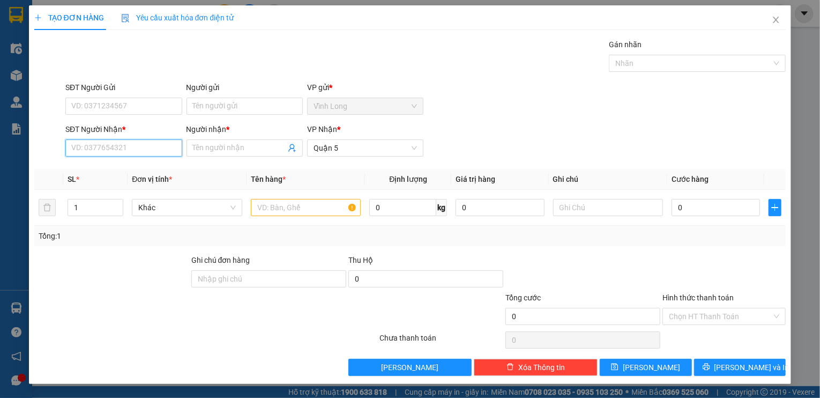
click at [148, 151] on input "SĐT Người Nhận *" at bounding box center [123, 147] width 116 height 17
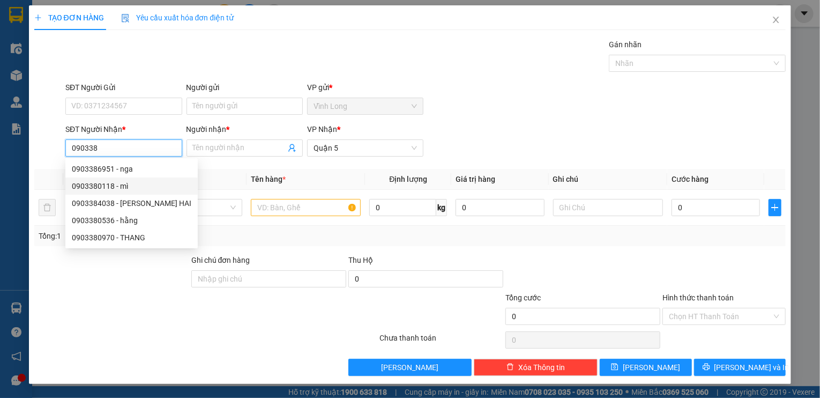
click at [102, 185] on div "0903380118 - mì" at bounding box center [131, 186] width 119 height 12
type input "0903380118"
type input "mì"
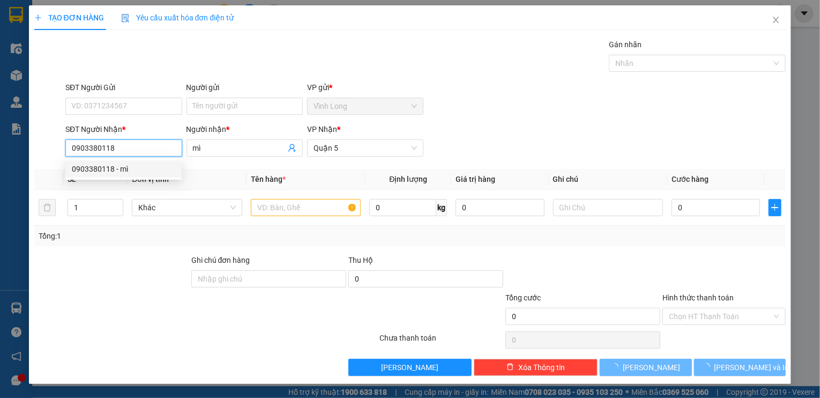
type input "30.000"
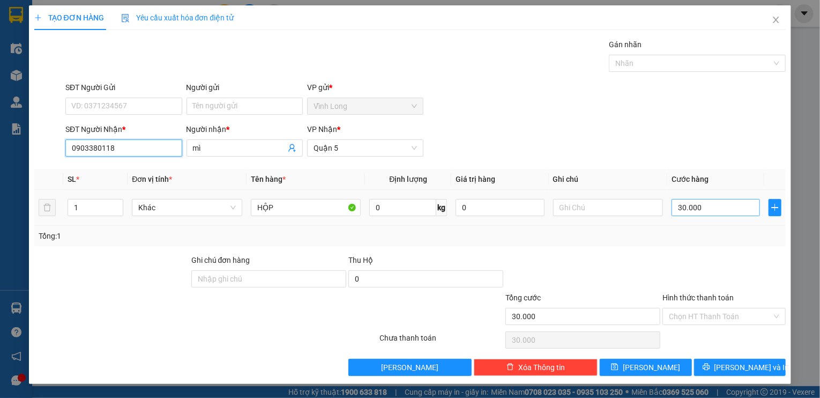
type input "0903380118"
click at [728, 213] on input "30.000" at bounding box center [715, 207] width 88 height 17
type input "2"
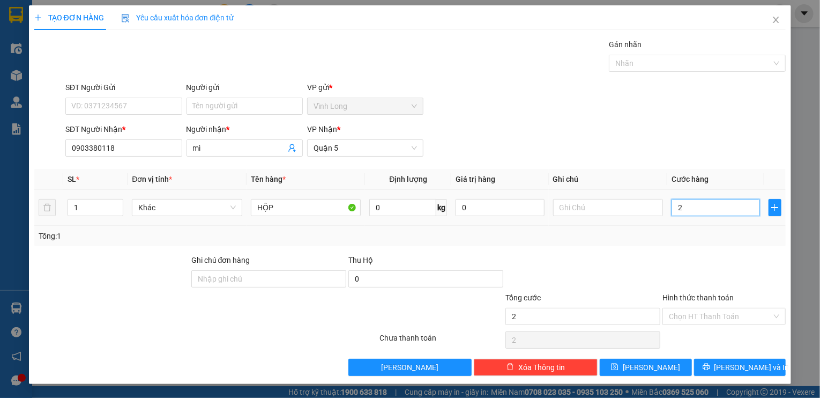
type input "20"
click at [718, 315] on input "Hình thức thanh toán" at bounding box center [720, 316] width 103 height 16
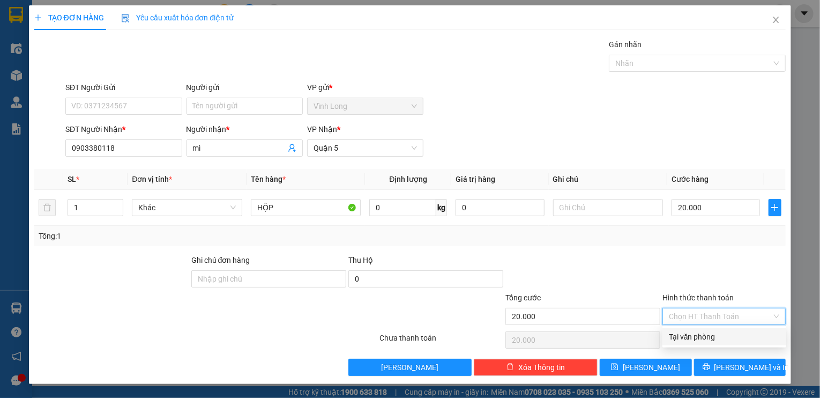
click at [708, 339] on div "Tại văn phòng" at bounding box center [724, 337] width 111 height 12
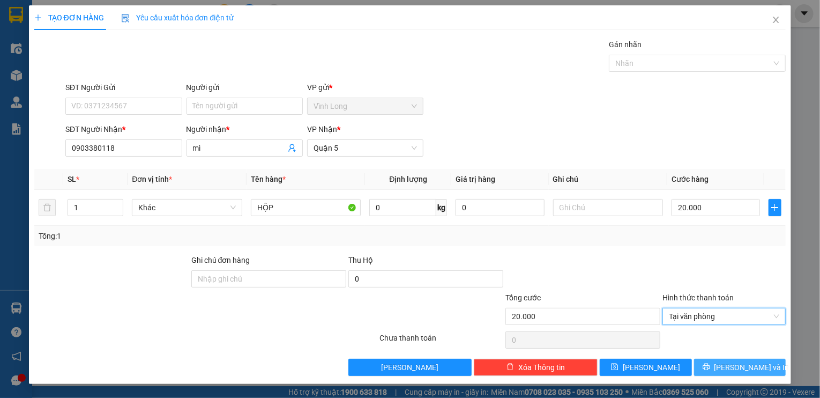
click at [714, 369] on button "[PERSON_NAME] và In" at bounding box center [740, 366] width 92 height 17
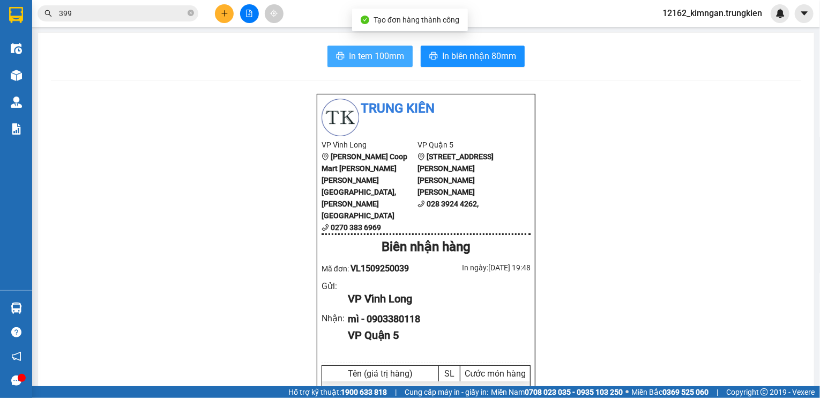
click at [400, 63] on button "In tem 100mm" at bounding box center [369, 56] width 85 height 21
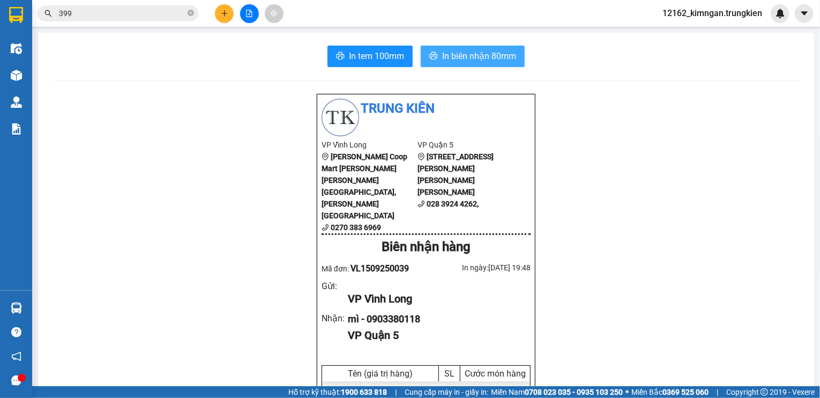
click at [489, 55] on span "In biên nhận 80mm" at bounding box center [479, 55] width 74 height 13
click at [221, 14] on icon "plus" at bounding box center [225, 14] width 8 height 8
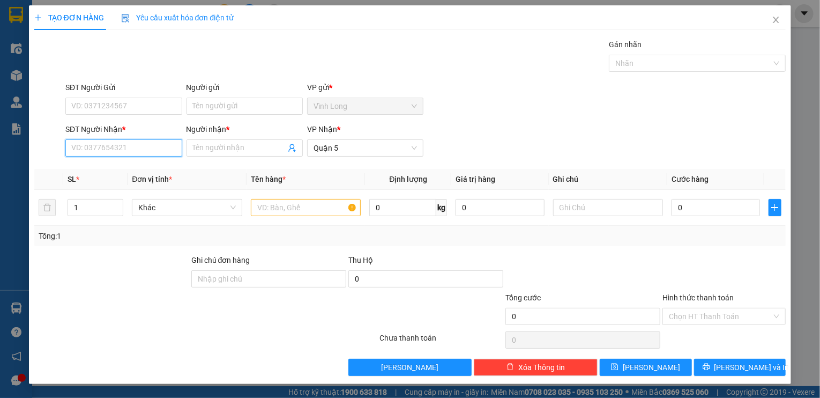
drag, startPoint x: 101, startPoint y: 149, endPoint x: 111, endPoint y: 141, distance: 12.6
click at [103, 148] on input "SĐT Người Nhận *" at bounding box center [123, 147] width 116 height 17
type input "0388571332"
click at [115, 167] on div "0388571332 - my" at bounding box center [123, 169] width 103 height 12
type input "my"
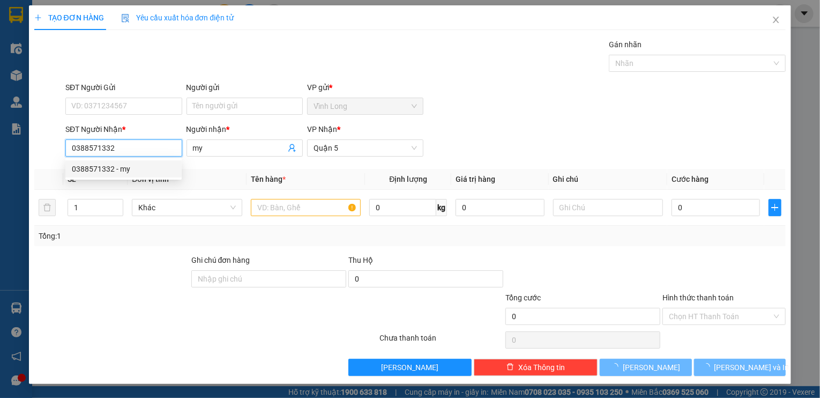
type input "90.000"
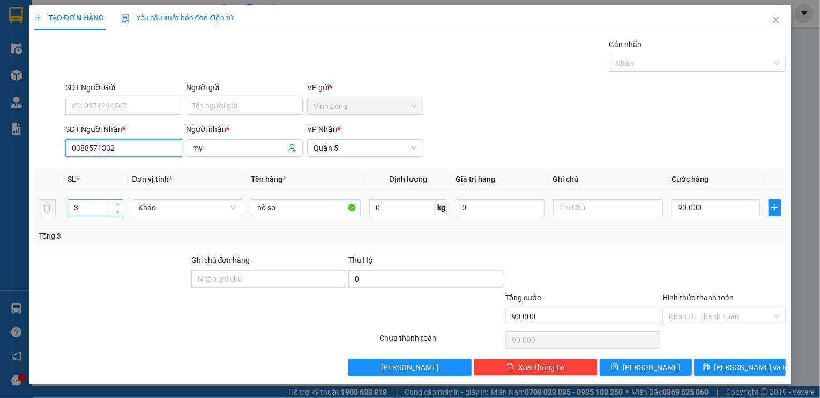
type input "0388571332"
drag, startPoint x: 88, startPoint y: 208, endPoint x: 68, endPoint y: 209, distance: 19.8
click at [68, 209] on input "3" at bounding box center [95, 207] width 55 height 16
type input "2"
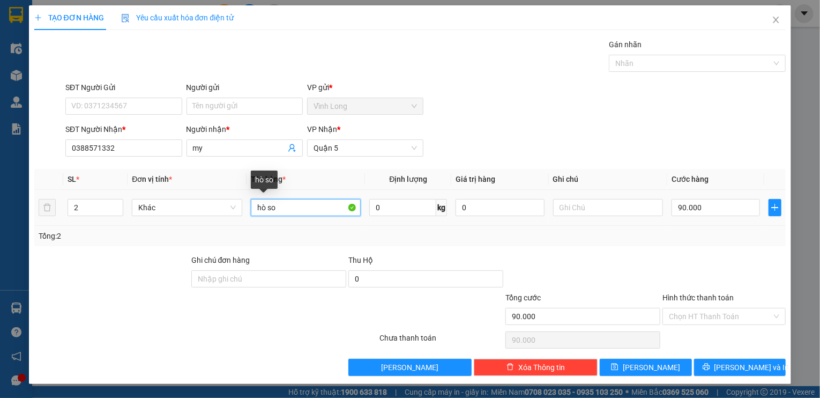
drag, startPoint x: 276, startPoint y: 211, endPoint x: 230, endPoint y: 220, distance: 46.3
click at [230, 220] on tr "2 [PERSON_NAME] so 0 kg 0 90.000" at bounding box center [410, 208] width 752 height 36
type input "GÓI"
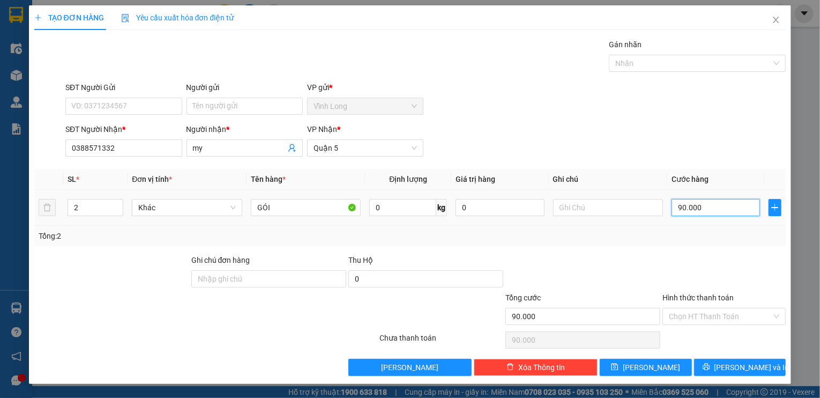
click at [691, 201] on input "90.000" at bounding box center [715, 207] width 88 height 17
type input "6"
type input "60"
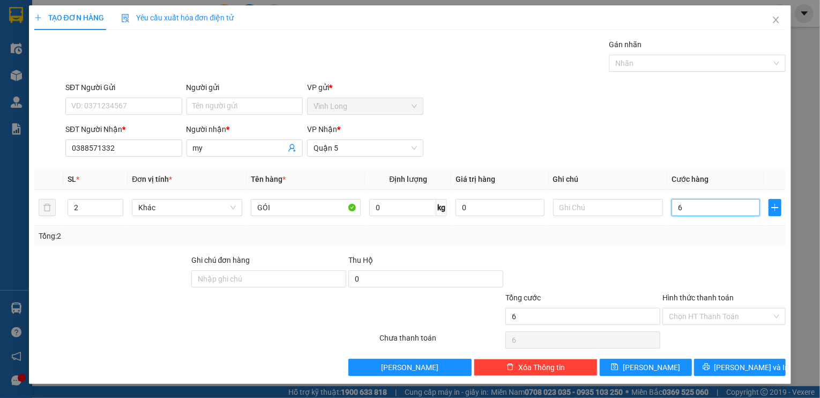
type input "60"
click at [684, 209] on input "60" at bounding box center [715, 207] width 88 height 17
type input "6"
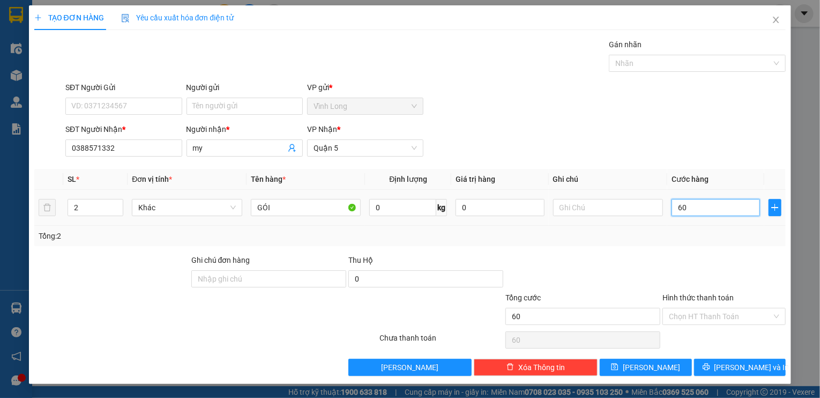
type input "6"
type input "0"
type input "6"
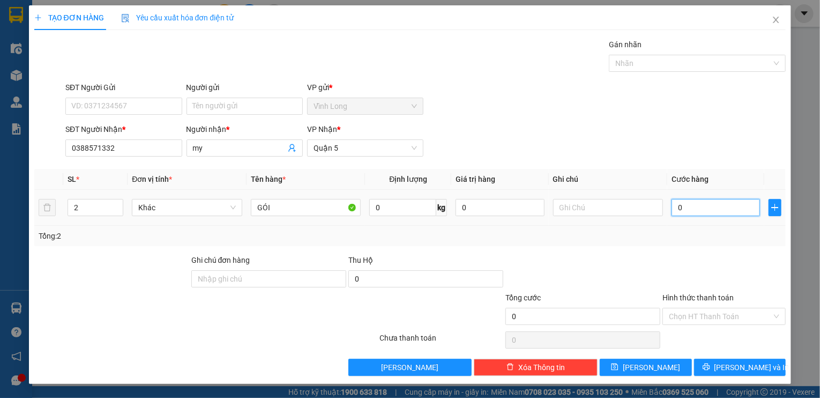
type input "6"
type input "06"
type input "60"
type input "060"
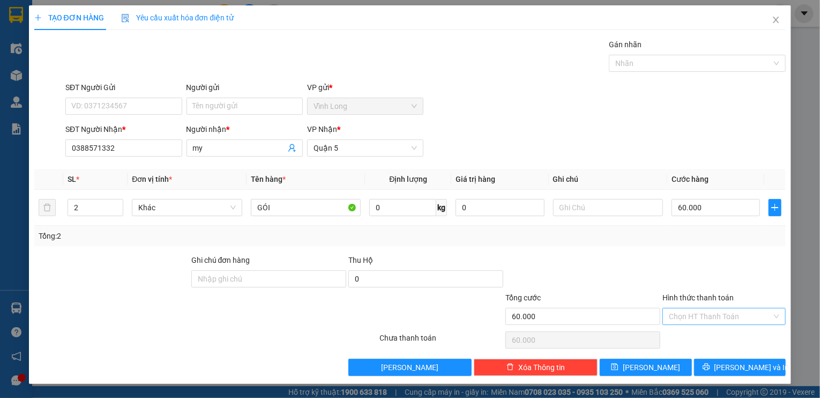
click at [697, 315] on input "Hình thức thanh toán" at bounding box center [720, 316] width 103 height 16
click at [694, 330] on div "Tại văn phòng" at bounding box center [724, 336] width 124 height 17
click at [709, 350] on div "Transit Pickup Surcharge Ids Transit Deliver Surcharge Ids Transit Deliver Surc…" at bounding box center [410, 207] width 752 height 337
click at [708, 363] on button "[PERSON_NAME] và In" at bounding box center [740, 366] width 92 height 17
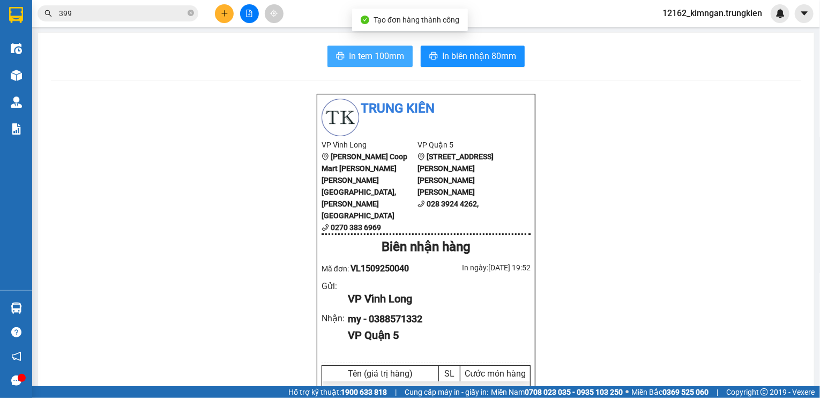
click at [356, 55] on span "In tem 100mm" at bounding box center [376, 55] width 55 height 13
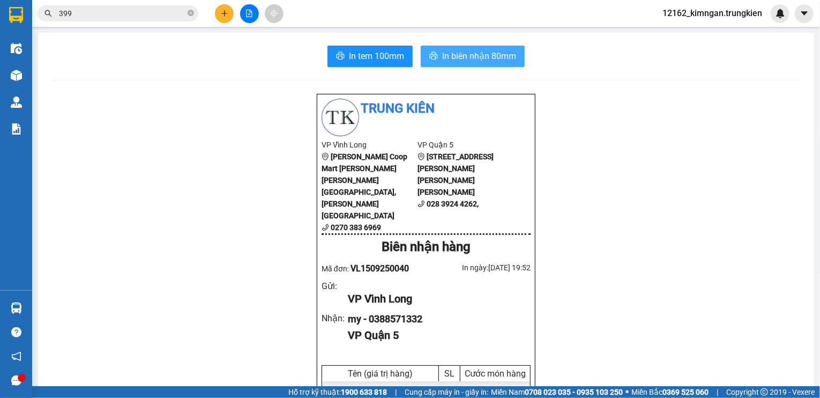
click at [491, 54] on span "In biên nhận 80mm" at bounding box center [479, 55] width 74 height 13
click at [224, 14] on icon "plus" at bounding box center [224, 13] width 1 height 6
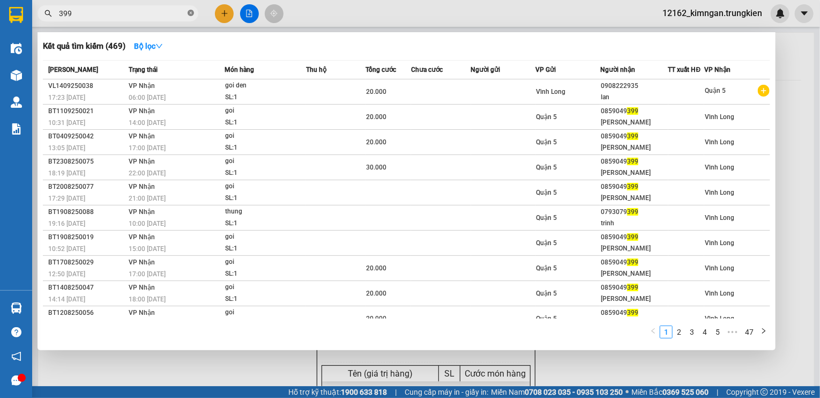
click at [193, 13] on icon "close-circle" at bounding box center [191, 13] width 6 height 6
type input "795"
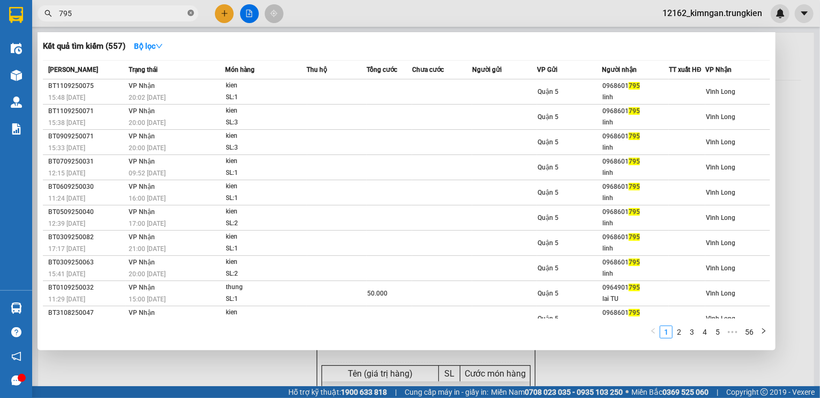
click at [189, 14] on icon "close-circle" at bounding box center [191, 13] width 6 height 6
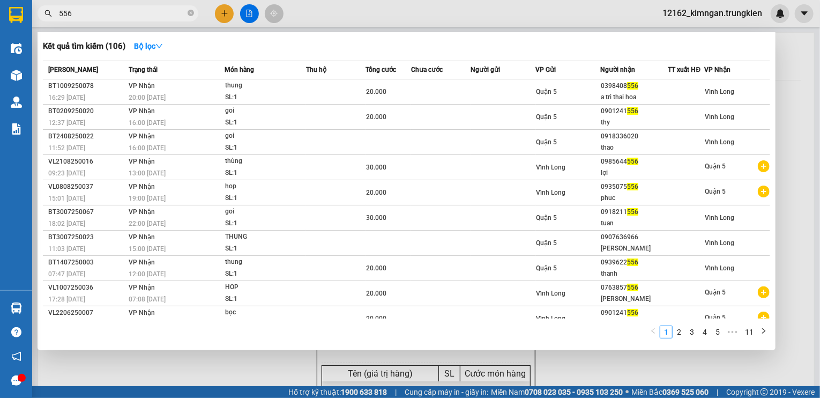
type input "556"
